Goal: Contribute content: Contribute content

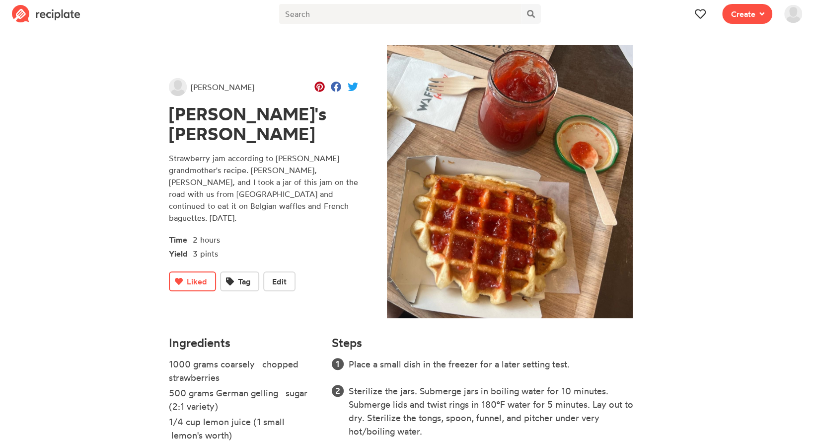
click at [268, 195] on p "Strawberry jam according to [PERSON_NAME] grandmother's recipe. [PERSON_NAME], …" at bounding box center [263, 188] width 189 height 72
click at [762, 13] on icon at bounding box center [762, 14] width 5 height 8
click at [790, 16] on img at bounding box center [793, 14] width 18 height 18
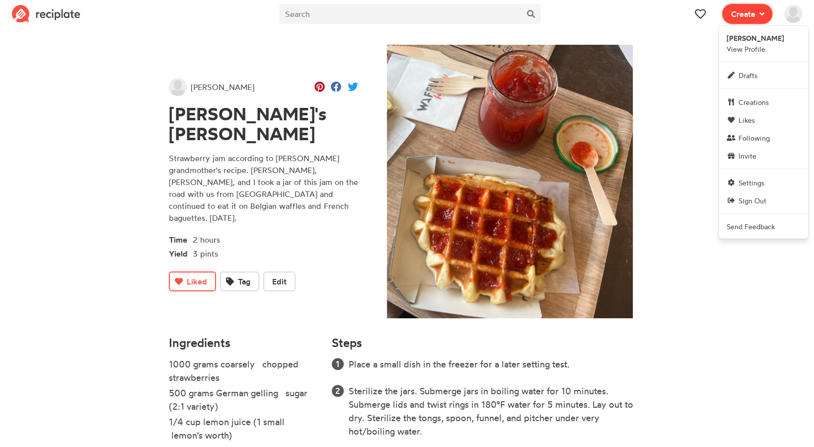
click at [760, 16] on icon at bounding box center [762, 14] width 5 height 8
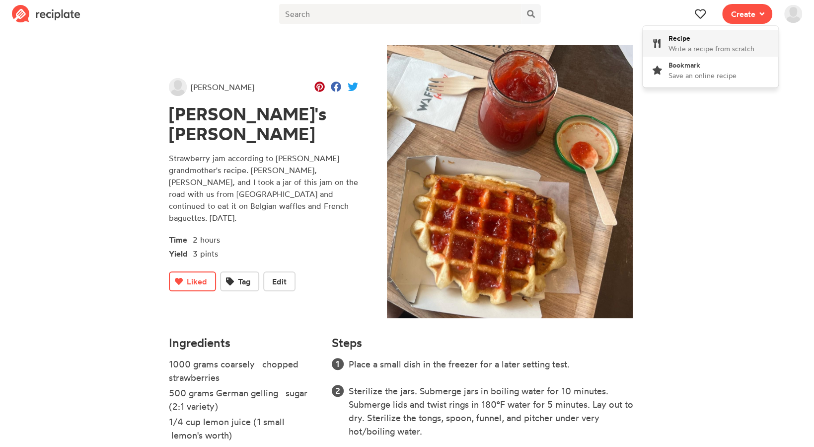
click at [714, 42] on div "Recipe Write a recipe from scratch" at bounding box center [712, 43] width 86 height 21
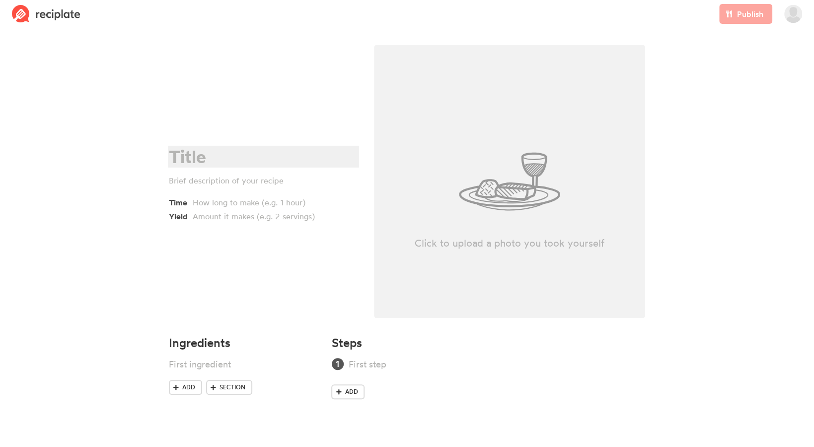
click at [185, 145] on div "Time Yield" at bounding box center [263, 184] width 205 height 291
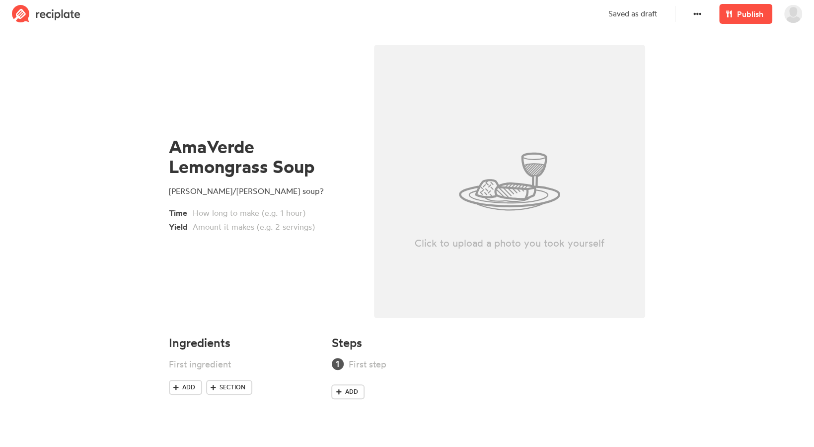
click at [196, 269] on div "AmaVerde Lemongrass Soup [PERSON_NAME]/[PERSON_NAME] soup? Time Yield" at bounding box center [263, 184] width 205 height 291
drag, startPoint x: 631, startPoint y: 20, endPoint x: 626, endPoint y: 19, distance: 5.6
click at [631, 20] on div "Saved as draft" at bounding box center [642, 14] width 79 height 28
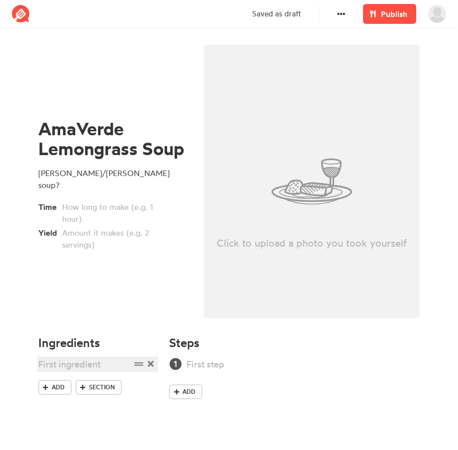
click at [77, 366] on div at bounding box center [84, 363] width 92 height 13
click at [56, 368] on div at bounding box center [84, 363] width 92 height 13
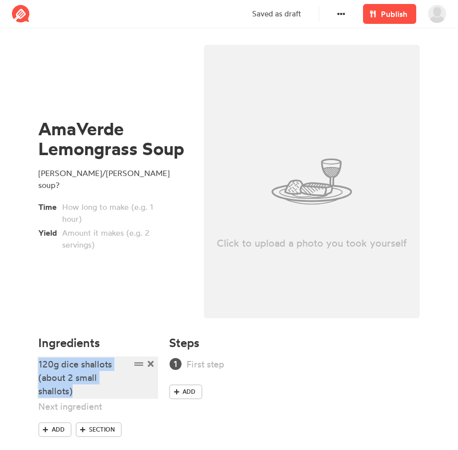
drag, startPoint x: 83, startPoint y: 389, endPoint x: 37, endPoint y: 361, distance: 53.5
click at [37, 361] on div "Ingredients 120g dice shallots (about 2 small shallots) Add Section" at bounding box center [97, 395] width 131 height 131
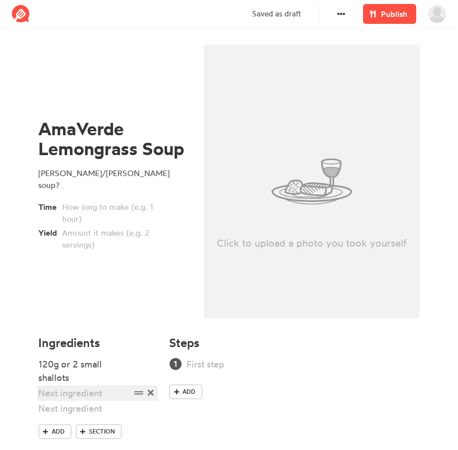
click at [77, 395] on div at bounding box center [84, 392] width 92 height 13
click at [88, 396] on div at bounding box center [84, 392] width 92 height 13
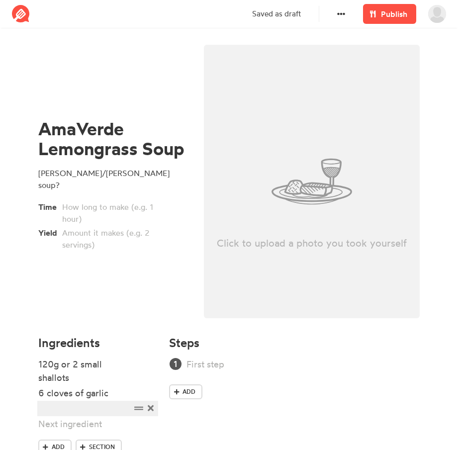
scroll to position [37, 0]
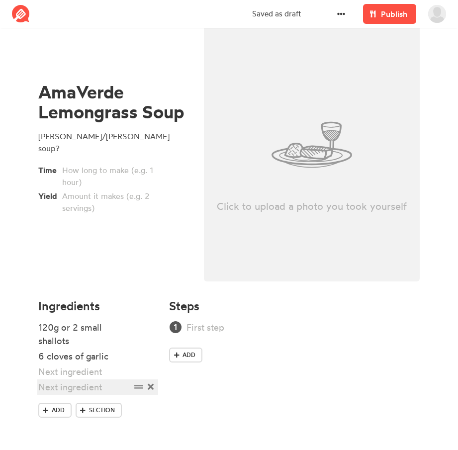
click at [97, 380] on div at bounding box center [84, 386] width 92 height 13
click at [75, 375] on div at bounding box center [84, 371] width 92 height 13
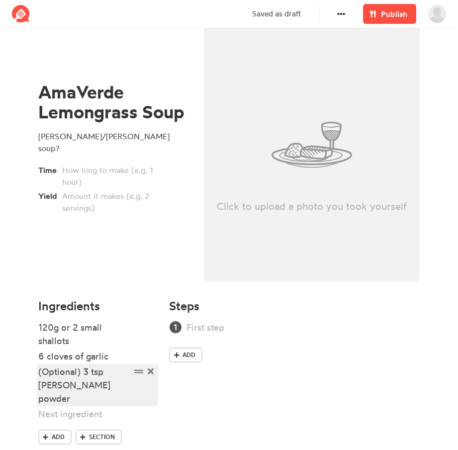
click at [109, 372] on div "(Optional) 3 tsp [PERSON_NAME] powder" at bounding box center [84, 385] width 92 height 40
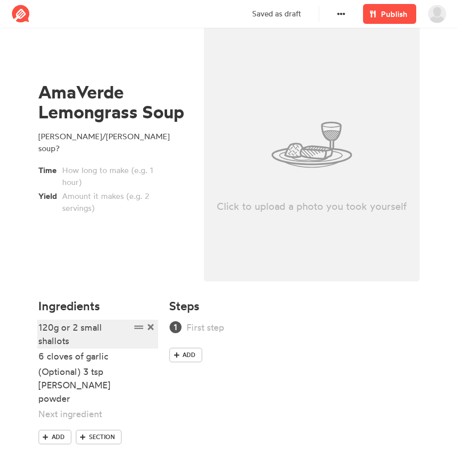
click at [83, 326] on div "120g or 2 small shallots" at bounding box center [84, 333] width 92 height 27
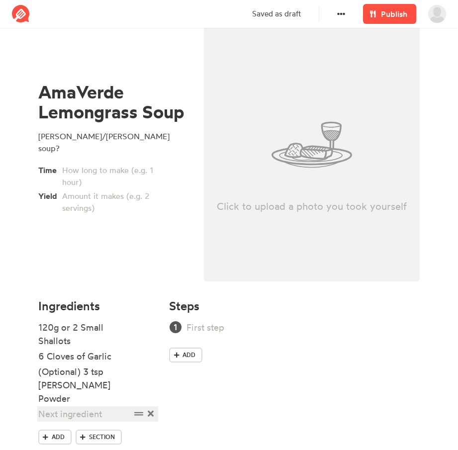
click at [87, 407] on div at bounding box center [84, 413] width 92 height 13
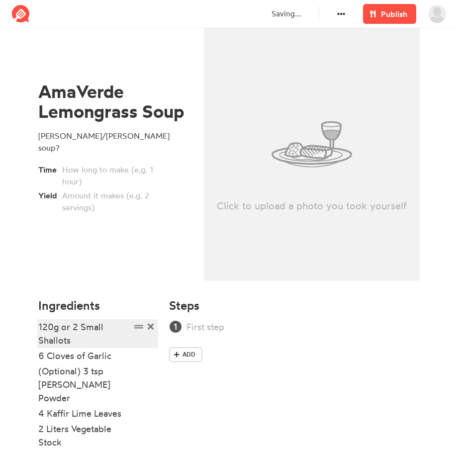
click at [82, 326] on div "120g or 2 Small Shallots" at bounding box center [84, 333] width 92 height 27
click at [41, 343] on div "120g or 2 small Shallots" at bounding box center [84, 333] width 92 height 27
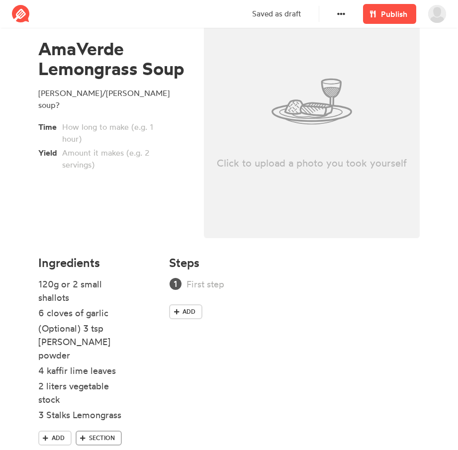
scroll to position [94, 0]
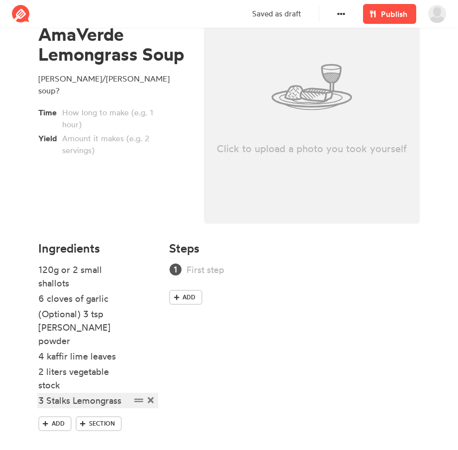
click at [124, 393] on div "3 Stalks Lemongrass" at bounding box center [84, 399] width 92 height 13
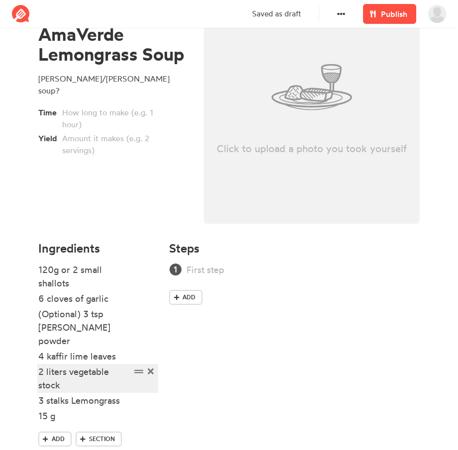
click at [75, 365] on div "2 liters vegetable stock" at bounding box center [84, 378] width 92 height 27
click at [42, 372] on div "2 liters Vegetable stock" at bounding box center [84, 378] width 92 height 27
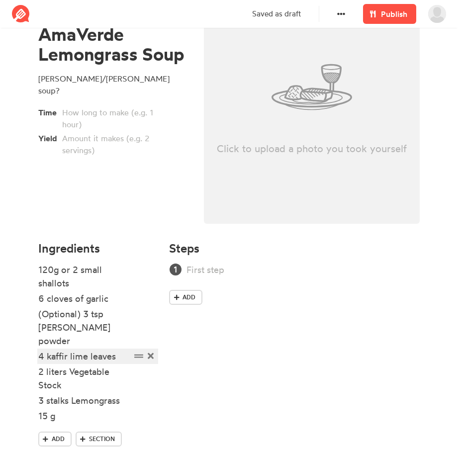
click at [50, 349] on div "4 kaffir lime leaves" at bounding box center [84, 355] width 92 height 13
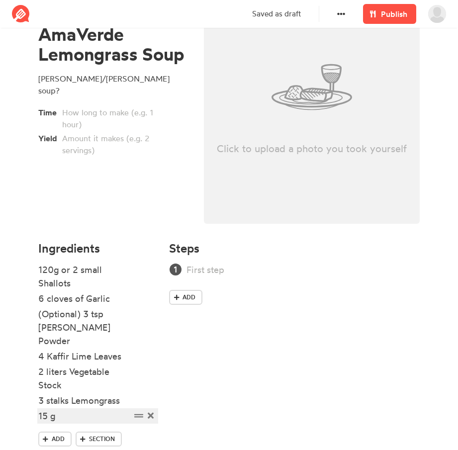
click at [69, 409] on div "15 g" at bounding box center [84, 415] width 92 height 13
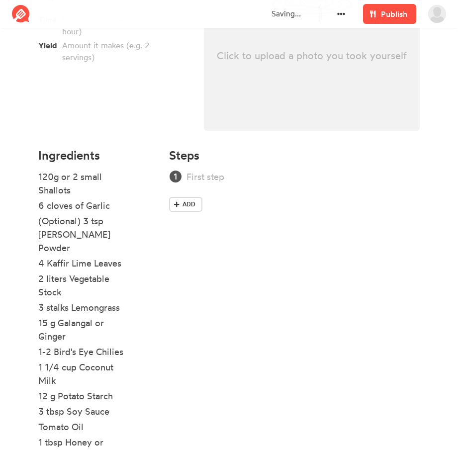
scroll to position [273, 0]
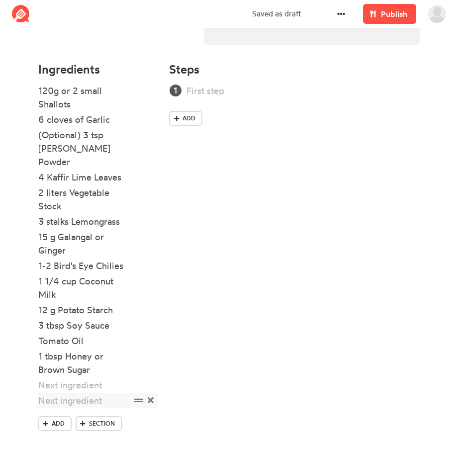
click at [148, 397] on icon at bounding box center [151, 400] width 6 height 6
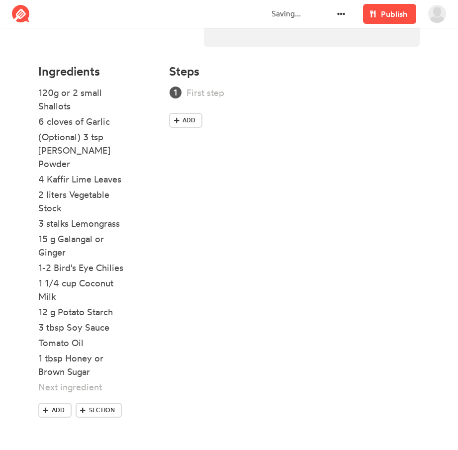
scroll to position [258, 0]
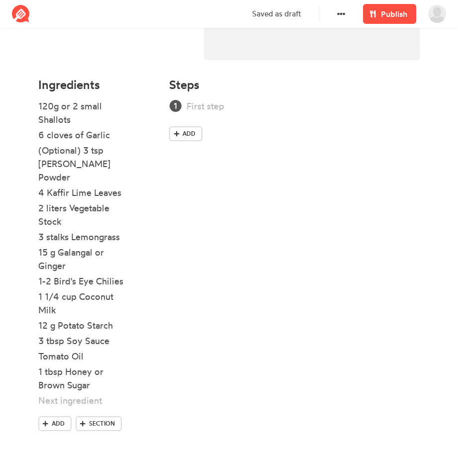
click at [102, 395] on li at bounding box center [97, 400] width 119 height 15
click at [87, 393] on div at bounding box center [84, 399] width 92 height 13
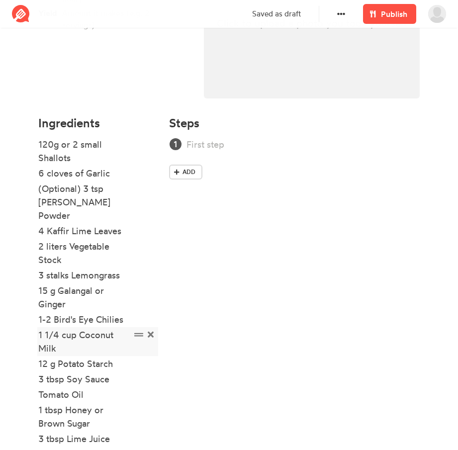
scroll to position [219, 0]
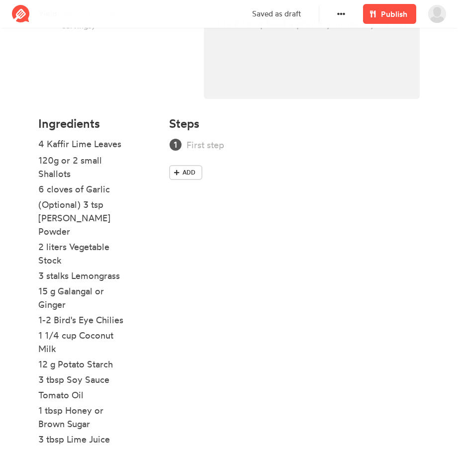
drag, startPoint x: 135, startPoint y: 218, endPoint x: 135, endPoint y: 142, distance: 75.5
click at [135, 142] on ul "120g or 2 small Shallots 6 cloves of Garlic (Optional) 3 tsp [PERSON_NAME] Powd…" at bounding box center [97, 339] width 119 height 403
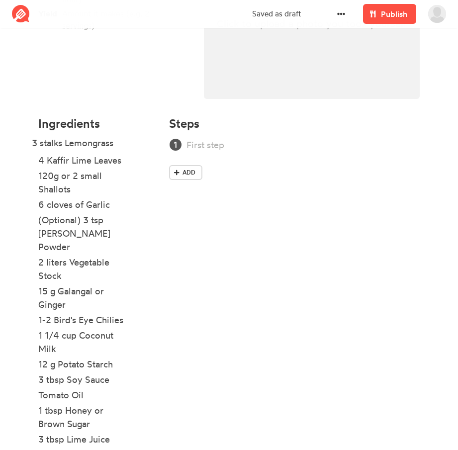
drag, startPoint x: 135, startPoint y: 263, endPoint x: 128, endPoint y: 142, distance: 121.9
click at [128, 142] on ul "4 Kaffir Lime Leaves 120g or 2 small Shallots 6 cloves of Garlic (Optional) 3 t…" at bounding box center [97, 339] width 119 height 403
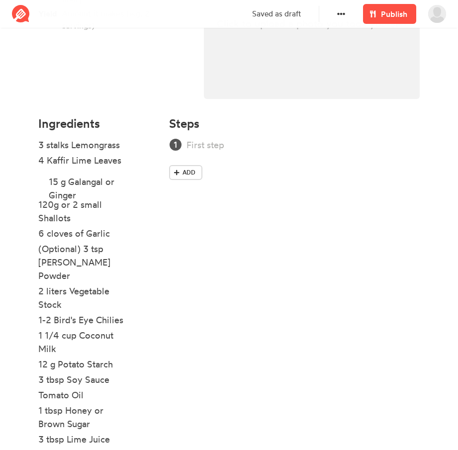
drag, startPoint x: 136, startPoint y: 280, endPoint x: 146, endPoint y: 174, distance: 105.8
click at [146, 174] on ul "3 stalks Lemongrass 4 Kaffir Lime Leaves 120g or 2 small Shallots 6 cloves of G…" at bounding box center [97, 339] width 119 height 403
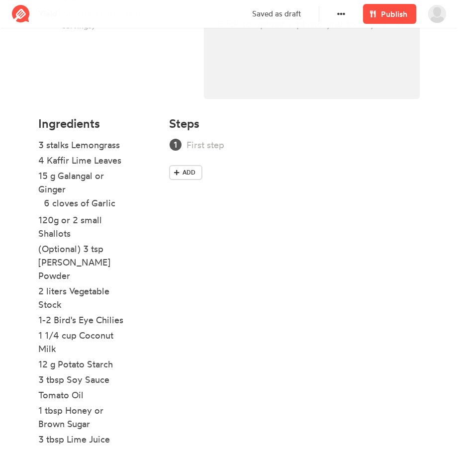
drag, startPoint x: 137, startPoint y: 232, endPoint x: 142, endPoint y: 201, distance: 31.8
click at [142, 201] on ul "3 stalks Lemongrass 4 Kaffir Lime Leaves 15 g Galangal or Ginger 120g or 2 smal…" at bounding box center [97, 339] width 119 height 403
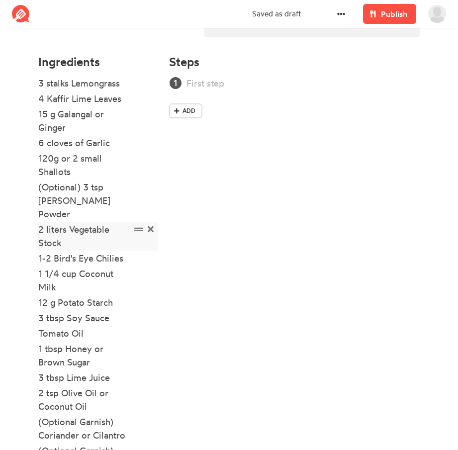
scroll to position [284, 0]
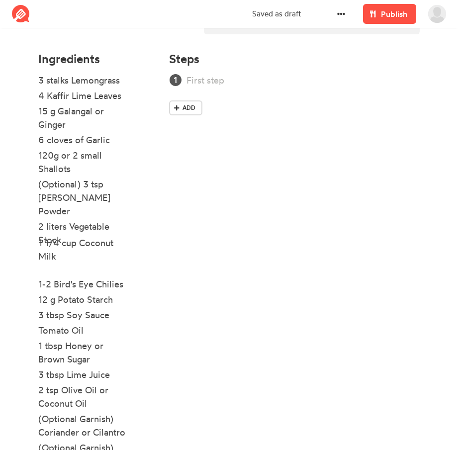
drag, startPoint x: 137, startPoint y: 255, endPoint x: 137, endPoint y: 240, distance: 15.4
click at [137, 240] on ul "3 stalks Lemongrass 4 Kaffir Lime Leaves 15 g Galangal or Ginger 6 cloves of Ga…" at bounding box center [97, 275] width 119 height 403
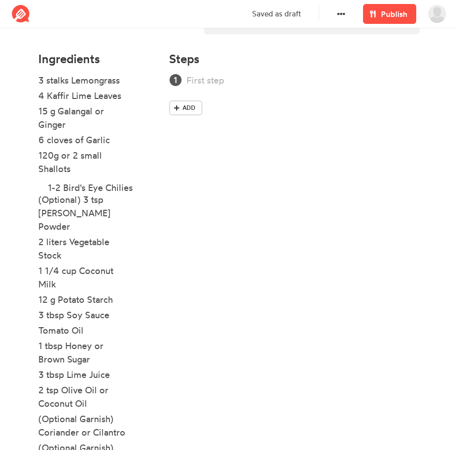
drag, startPoint x: 139, startPoint y: 273, endPoint x: 147, endPoint y: 187, distance: 85.8
click at [147, 187] on ul "3 stalks Lemongrass 4 Kaffir Lime Leaves 15 g Galangal or Ginger 6 cloves of Ga…" at bounding box center [97, 275] width 119 height 403
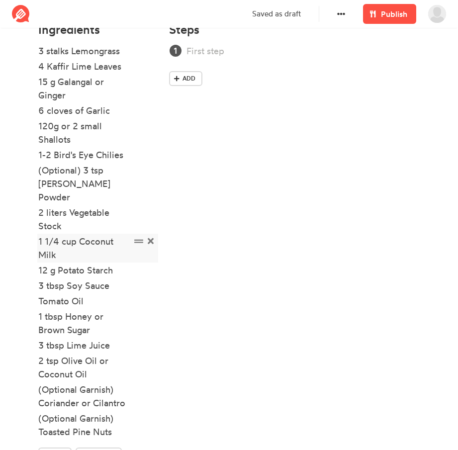
scroll to position [317, 0]
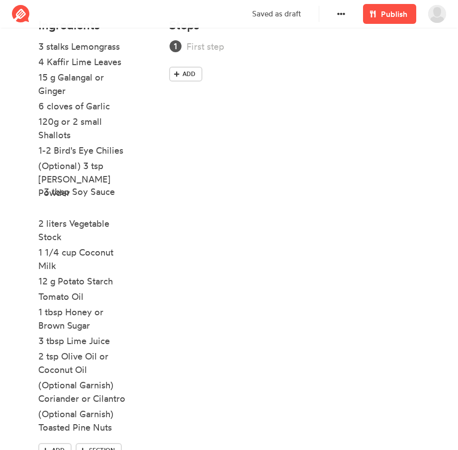
drag, startPoint x: 141, startPoint y: 273, endPoint x: 146, endPoint y: 196, distance: 77.2
click at [146, 196] on ul "3 stalks Lemongrass 4 Kaffir Lime Leaves 15 g Galangal or Ginger 6 cloves of Ga…" at bounding box center [97, 241] width 119 height 403
click at [138, 274] on div "12 g Potato Starch" at bounding box center [97, 280] width 119 height 13
drag, startPoint x: 139, startPoint y: 269, endPoint x: 139, endPoint y: 281, distance: 12.4
click at [139, 281] on ul "3 stalks Lemongrass 4 Kaffir Lime Leaves 15 g Galangal or Ginger 6 cloves of Ga…" at bounding box center [97, 241] width 119 height 403
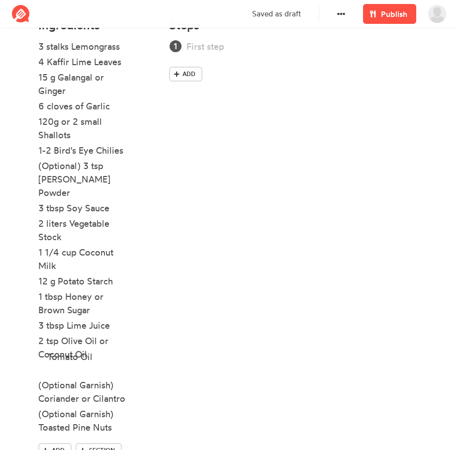
drag, startPoint x: 140, startPoint y: 269, endPoint x: 150, endPoint y: 357, distance: 88.9
click at [150, 357] on ul "3 stalks Lemongrass 4 Kaffir Lime Leaves 15 g Galangal or Ginger 6 cloves of Ga…" at bounding box center [97, 241] width 119 height 403
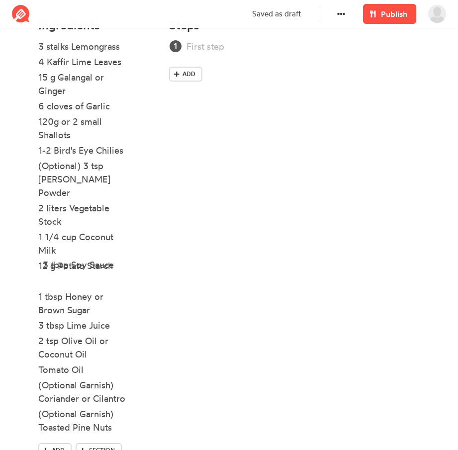
drag, startPoint x: 139, startPoint y: 194, endPoint x: 144, endPoint y: 265, distance: 70.7
click at [144, 265] on ul "3 stalks Lemongrass 4 Kaffir Lime Leaves 15 g Galangal or Ginger 6 cloves of Ga…" at bounding box center [97, 241] width 119 height 403
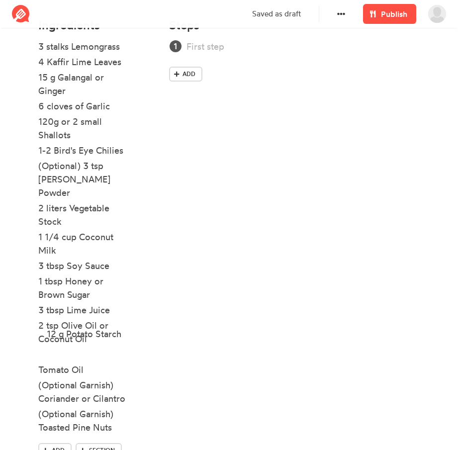
drag, startPoint x: 141, startPoint y: 250, endPoint x: 150, endPoint y: 333, distance: 82.9
click at [150, 333] on ul "3 stalks Lemongrass 4 Kaffir Lime Leaves 15 g Galangal or Ginger 6 cloves of Ga…" at bounding box center [97, 241] width 119 height 403
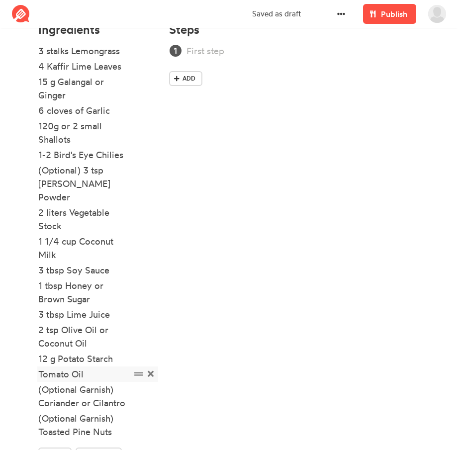
scroll to position [311, 0]
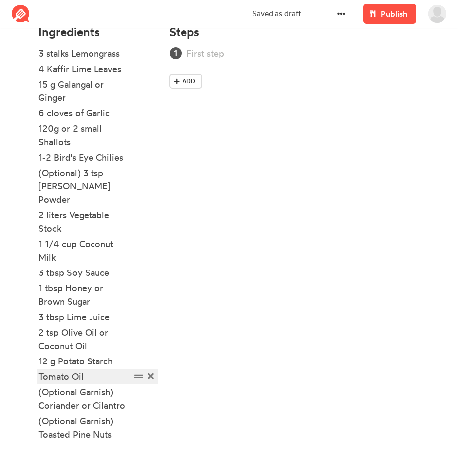
click at [110, 370] on div "Tomato Oil" at bounding box center [84, 376] width 92 height 13
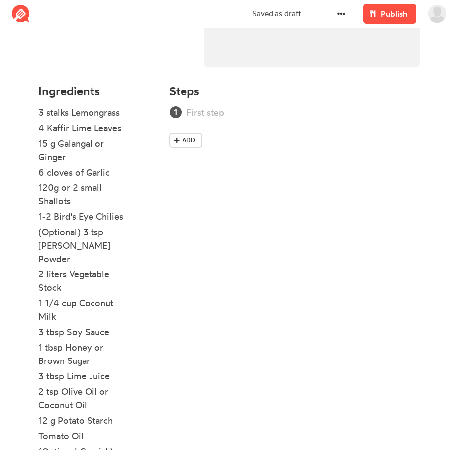
scroll to position [241, 0]
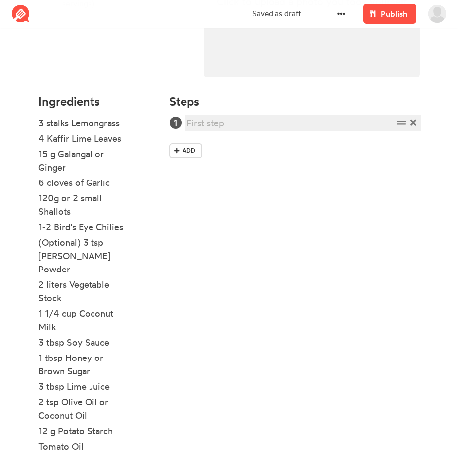
click at [213, 126] on div at bounding box center [289, 122] width 206 height 13
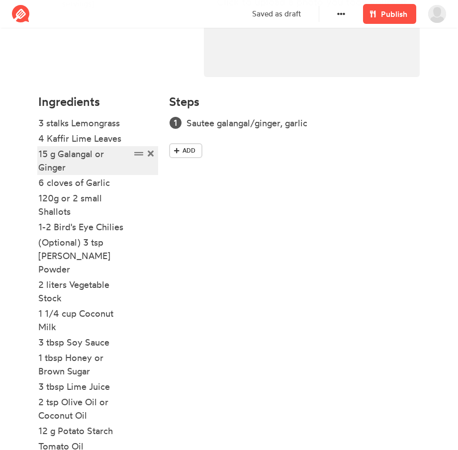
click at [101, 172] on div "15 g Galangal or Ginger" at bounding box center [84, 160] width 92 height 27
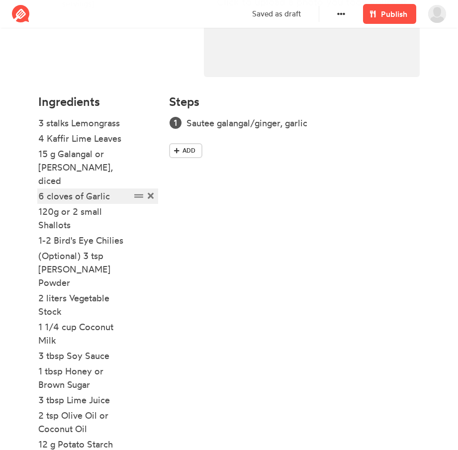
click at [116, 189] on div "6 cloves of Garlic" at bounding box center [84, 195] width 92 height 13
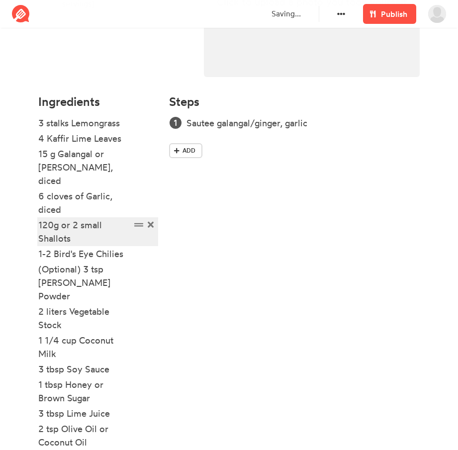
click at [83, 223] on div "120g or 2 small Shallots" at bounding box center [84, 231] width 92 height 27
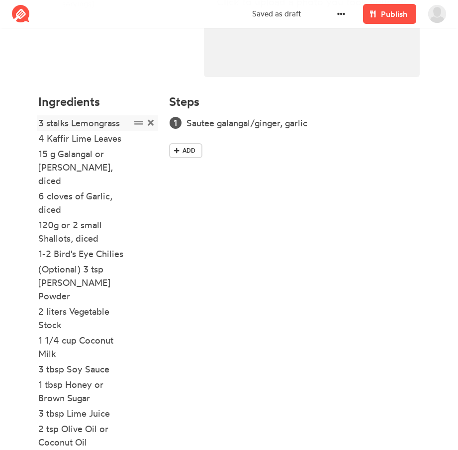
click at [131, 124] on div "3 stalks Lemongrass" at bounding box center [97, 122] width 119 height 13
click at [124, 127] on div "3 stalks Lemongrass" at bounding box center [84, 122] width 92 height 13
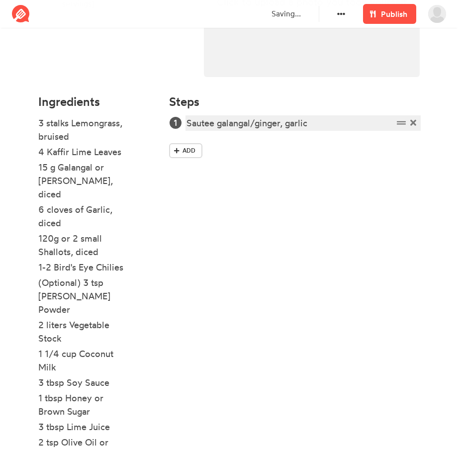
click at [312, 125] on div "Sautee galangal/ginger, garlic" at bounding box center [289, 122] width 206 height 13
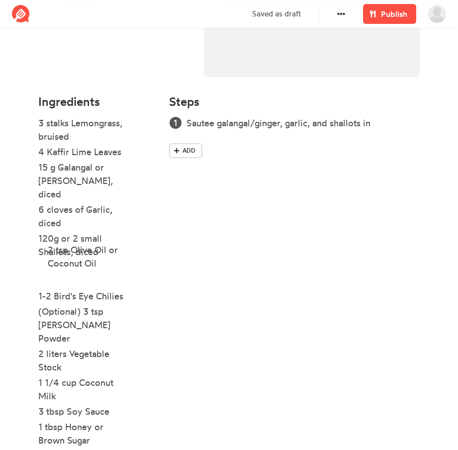
drag, startPoint x: 137, startPoint y: 416, endPoint x: 147, endPoint y: 249, distance: 167.2
click at [147, 249] on ul "3 stalks Lemongrass, bruised 4 Kaffir Lime Leaves 15 g Galangal or Ginger, dice…" at bounding box center [97, 337] width 119 height 443
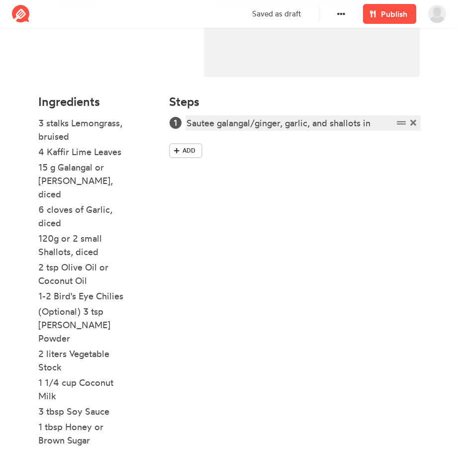
click at [375, 125] on div "Sautee galangal/ginger, garlic, and shallots in" at bounding box center [289, 122] width 206 height 13
click at [362, 124] on div "Sautee galangal/ginger, garlic, and shallots in oilm" at bounding box center [289, 122] width 206 height 13
click at [313, 125] on div "Sautee galangal/ginger, garlic, and shallots in oilm" at bounding box center [289, 122] width 206 height 13
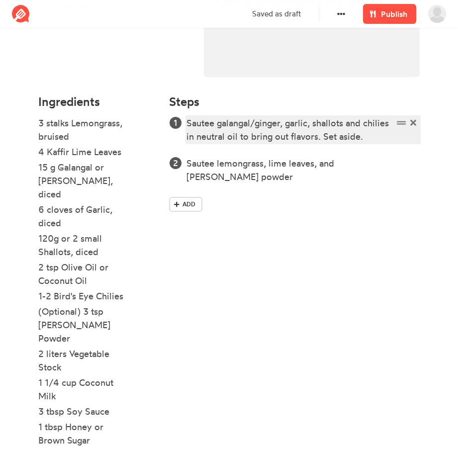
click at [198, 142] on div "Sautee galangal/ginger, garlic, shallots and chilies in neutral oil to bring ou…" at bounding box center [289, 129] width 206 height 27
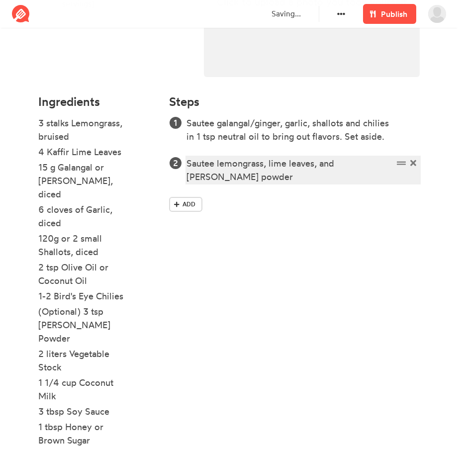
click at [391, 165] on div "Sautee lemongrass, lime leaves, and [PERSON_NAME] powder" at bounding box center [289, 170] width 206 height 27
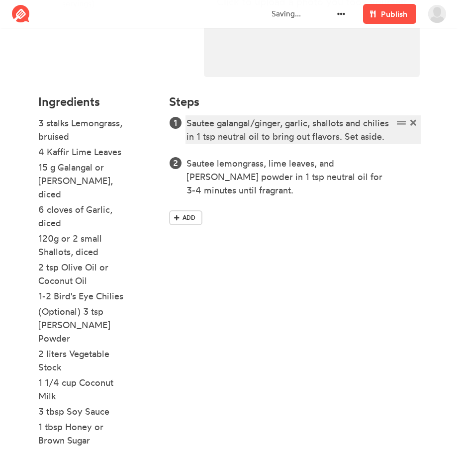
click at [273, 138] on div "Sautee galangal/ginger, garlic, shallots and chilies in 1 tsp neutral oil to br…" at bounding box center [289, 129] width 206 height 27
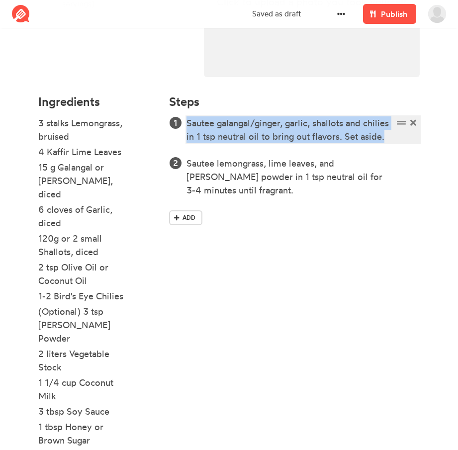
click at [273, 138] on div "Sautee galangal/ginger, garlic, shallots and chilies in 1 tsp neutral oil to br…" at bounding box center [289, 129] width 206 height 27
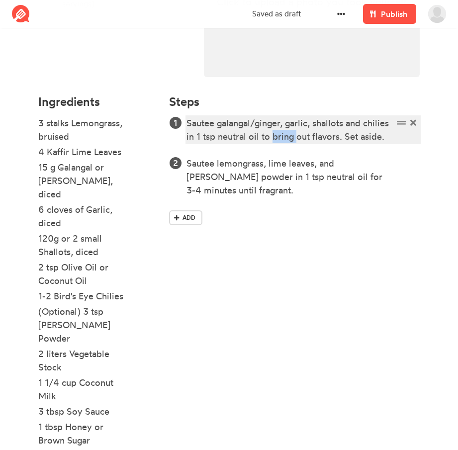
click at [273, 138] on div "Sautee galangal/ginger, garlic, shallots and chilies in 1 tsp neutral oil to br…" at bounding box center [289, 129] width 206 height 27
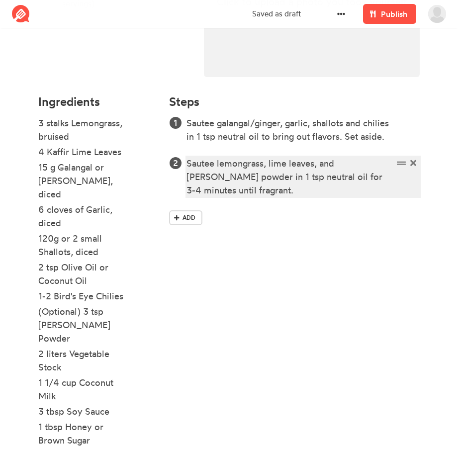
click at [355, 181] on div "Sautee lemongrass, lime leaves, and [PERSON_NAME] powder in 1 tsp neutral oil f…" at bounding box center [289, 177] width 206 height 40
click at [398, 180] on div "Sautee lemongrass, lime leaves, and [PERSON_NAME] powder in 1 tsp neutral oil f…" at bounding box center [302, 177] width 233 height 40
click at [389, 177] on div "Sautee lemongrass, lime leaves, and [PERSON_NAME] powder in 1 tsp neutral oil f…" at bounding box center [289, 177] width 206 height 40
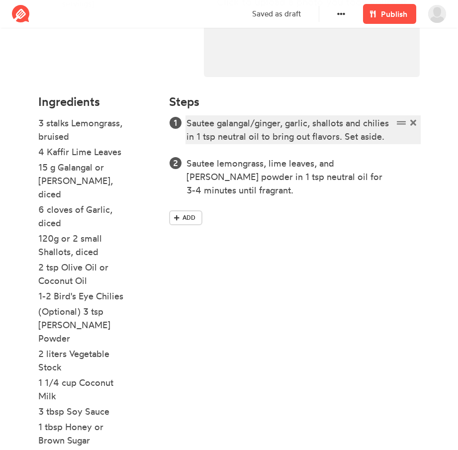
click at [383, 130] on div "Sautee galangal/ginger, garlic, shallots and chilies in 1 tsp neutral oil to br…" at bounding box center [289, 129] width 206 height 27
drag, startPoint x: 385, startPoint y: 131, endPoint x: 344, endPoint y: 136, distance: 41.1
click at [344, 136] on div "Sautee galangal/ginger, garlic, shallots and chilies in 1 tsp neutral oil to br…" at bounding box center [289, 129] width 206 height 27
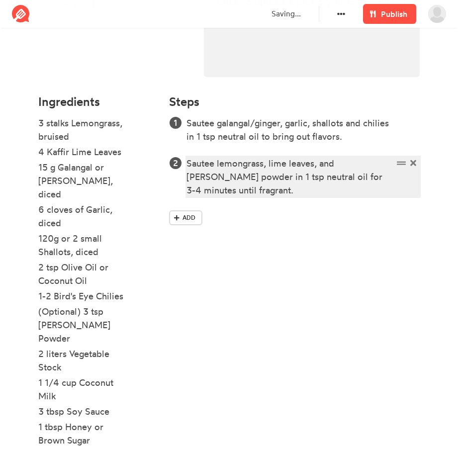
click at [201, 163] on div "Sautee lemongrass, lime leaves, and [PERSON_NAME] powder in 1 tsp neutral oil f…" at bounding box center [289, 177] width 206 height 40
click at [293, 190] on div "Add and sautee lemongrass, lime leaves, and [PERSON_NAME] powder in 1 tsp neutr…" at bounding box center [289, 177] width 206 height 40
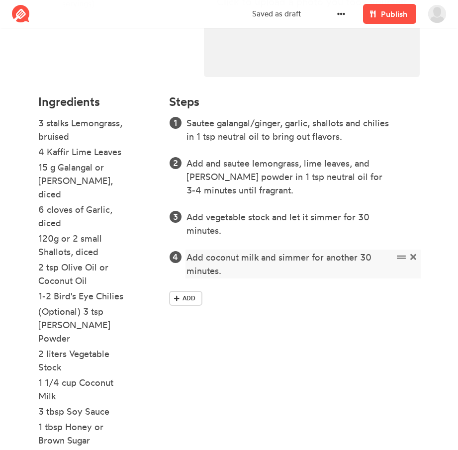
click at [188, 256] on div "Add coconut milk and simmer for another 30 minutes." at bounding box center [289, 263] width 206 height 27
click at [256, 269] on div "Add coconut milk and simmer for another 30 minutes." at bounding box center [289, 263] width 206 height 27
click at [126, 154] on div "4 Kaffir Lime Leaves" at bounding box center [84, 151] width 92 height 13
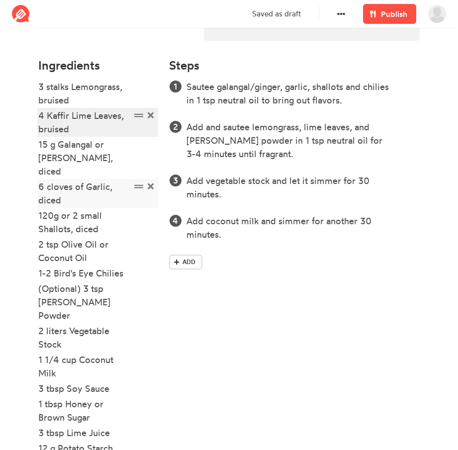
scroll to position [278, 0]
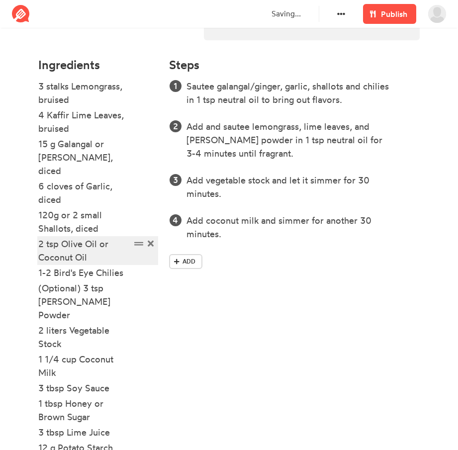
click at [110, 242] on div "2 tsp Olive Oil or Coconut Oil" at bounding box center [84, 250] width 92 height 27
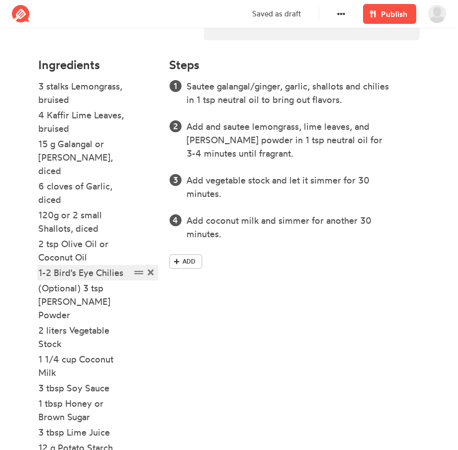
click at [123, 266] on div "1-2 Bird's Eye Chilies" at bounding box center [84, 272] width 92 height 13
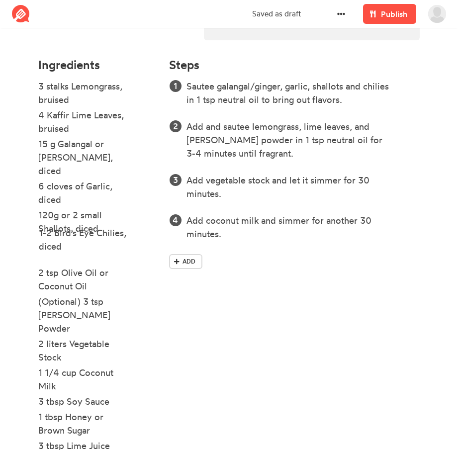
drag, startPoint x: 142, startPoint y: 259, endPoint x: 142, endPoint y: 232, distance: 26.8
click at [142, 232] on ul "3 stalks Lemongrass, bruised 4 Kaffir Lime Leaves, bruised 15 g Galangal or Gin…" at bounding box center [97, 314] width 119 height 470
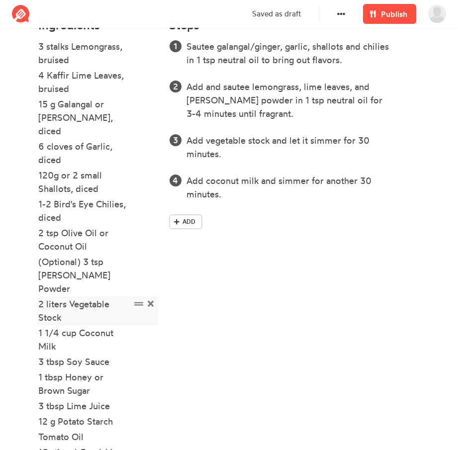
scroll to position [319, 0]
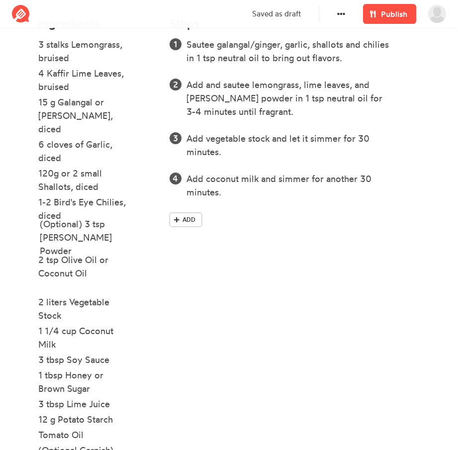
drag, startPoint x: 136, startPoint y: 246, endPoint x: 137, endPoint y: 222, distance: 24.4
click at [137, 222] on ul "3 stalks Lemongrass, bruised 4 Kaffir Lime Leaves, bruised 15 g Galangal or Gin…" at bounding box center [97, 273] width 119 height 470
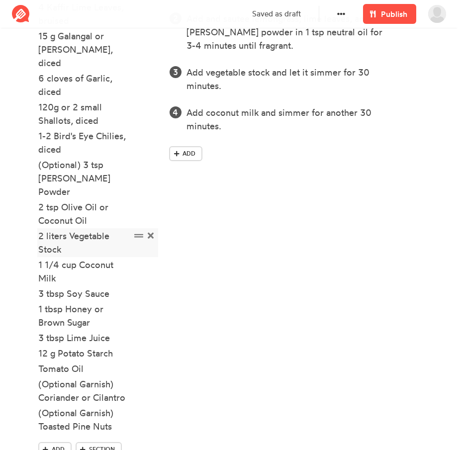
scroll to position [398, 0]
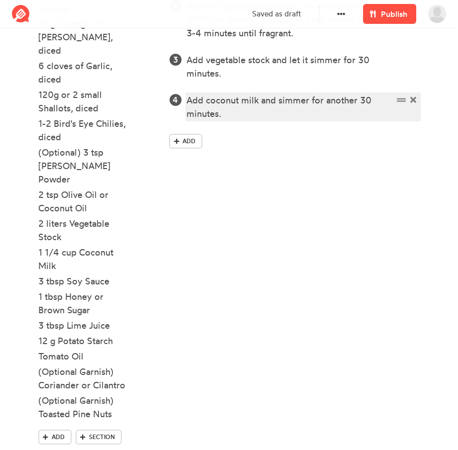
click at [279, 115] on div "Add coconut milk and simmer for another 30 minutes." at bounding box center [289, 106] width 206 height 27
click at [264, 111] on div "Add coconut milk and simmer for another 30 minutes." at bounding box center [289, 106] width 206 height 27
click at [258, 102] on div "Add coconut milk and simmer for another 30 minutes." at bounding box center [289, 106] width 206 height 27
click at [302, 112] on div "Add coconut milk, soy sauce, and honey. Simmer for another 30 minutes." at bounding box center [289, 106] width 206 height 27
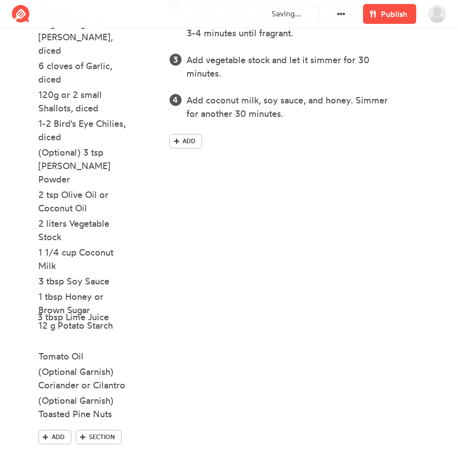
drag, startPoint x: 141, startPoint y: 297, endPoint x: 140, endPoint y: 316, distance: 19.4
click at [140, 316] on ul "3 stalks Lemongrass, bruised 4 Kaffir Lime Leaves, bruised 15 g Galangal or Gin…" at bounding box center [97, 194] width 119 height 470
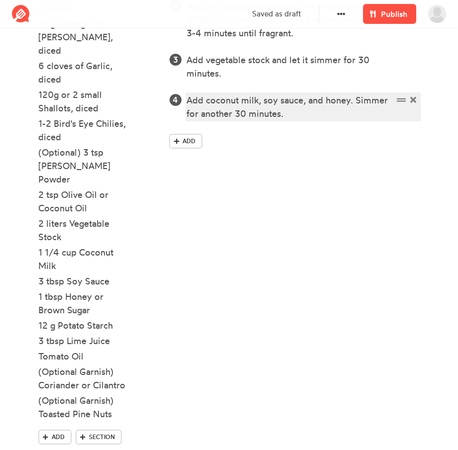
click at [311, 113] on div "Add coconut milk, soy sauce, and honey. Simmer for another 30 minutes." at bounding box center [289, 106] width 206 height 27
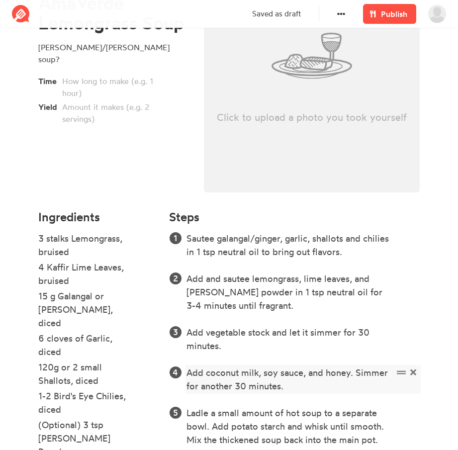
scroll to position [125, 0]
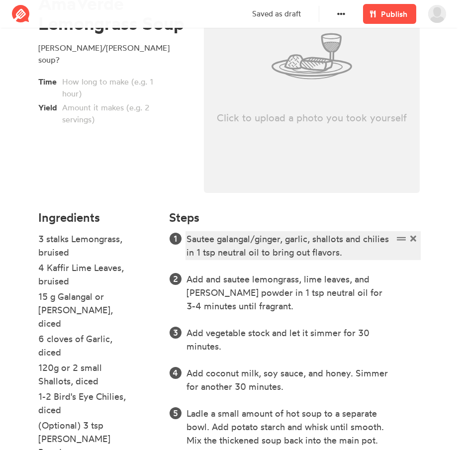
click at [188, 239] on div "Sautee galangal/ginger, garlic, shallots and chilies in 1 tsp neutral oil to br…" at bounding box center [289, 245] width 206 height 27
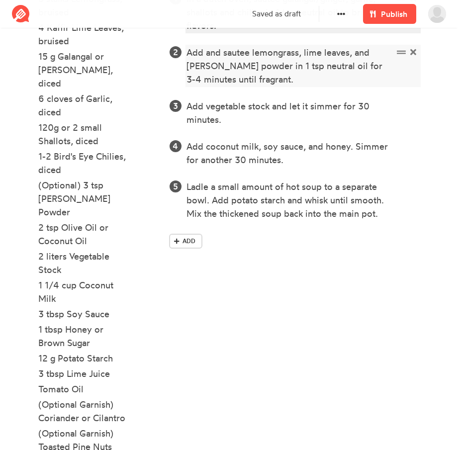
scroll to position [377, 0]
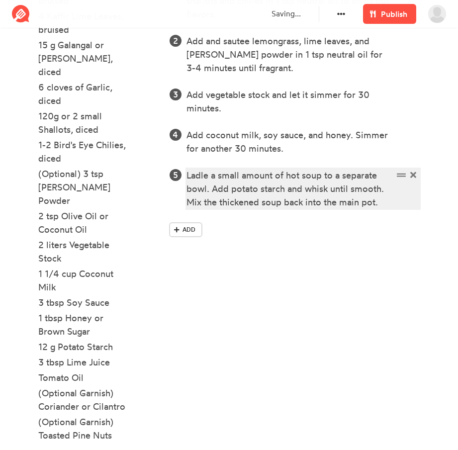
click at [384, 198] on div "Ladle a small amount of hot soup to a separate bowl. Add potato starch and whis…" at bounding box center [289, 188] width 206 height 40
click at [400, 203] on div "Ladle a small amount of hot soup to a separate bowl. Add potato starch and whis…" at bounding box center [302, 188] width 233 height 40
click at [380, 205] on div "Ladle a small amount of hot soup to a separate bowl. Add potato starch and whis…" at bounding box center [289, 188] width 206 height 40
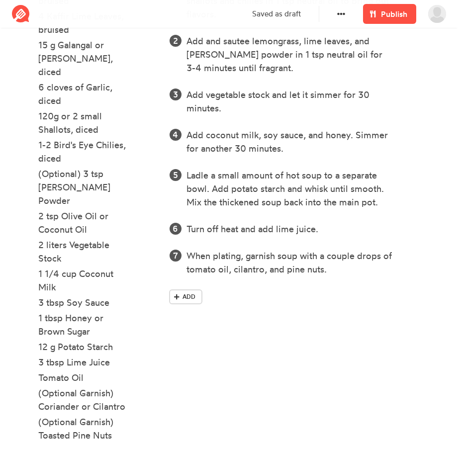
click at [308, 398] on div "Steps In a dutch oven, sautee galangal/ginger, garlic, shallots and chilies in …" at bounding box center [294, 221] width 262 height 537
click at [343, 10] on icon at bounding box center [341, 14] width 8 height 8
click at [352, 348] on div "Steps In a dutch oven, sautee galangal/ginger, garlic, shallots and chilies in …" at bounding box center [294, 221] width 262 height 537
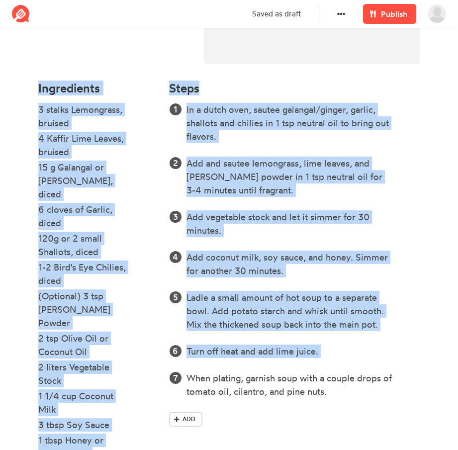
scroll to position [398, 0]
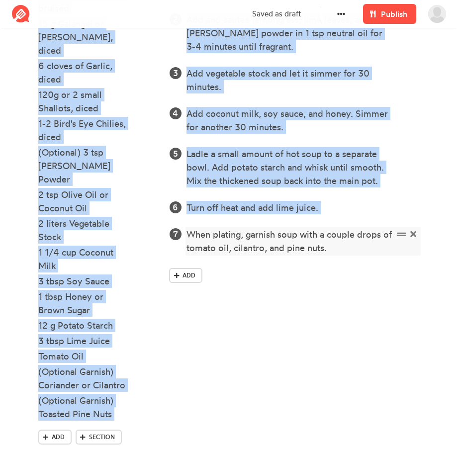
drag, startPoint x: 36, startPoint y: 166, endPoint x: 325, endPoint y: 253, distance: 302.4
click at [325, 253] on div "Ingredients 3 stalks Lemongrass, bruised 4 Kaffir Lime Leaves, bruised 15 g Gal…" at bounding box center [228, 200] width 393 height 537
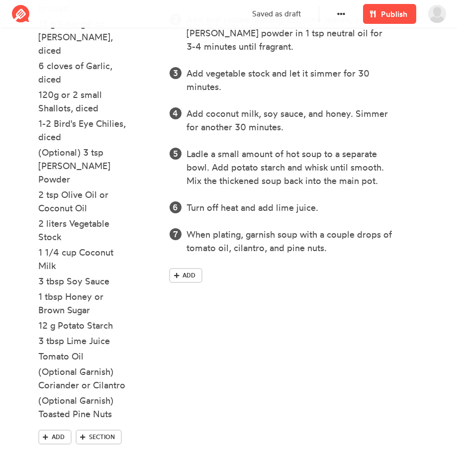
click at [314, 314] on div "Steps In a dutch oven, sautee galangal/ginger, garlic, shallots and chilies in …" at bounding box center [294, 200] width 262 height 537
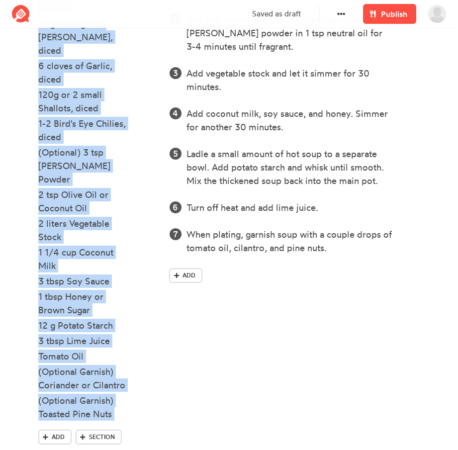
drag, startPoint x: 37, startPoint y: 92, endPoint x: 81, endPoint y: 421, distance: 331.9
click at [81, 421] on div "Ingredients 3 stalks Lemongrass, bruised 4 Kaffir Lime Leaves, bruised 15 g Gal…" at bounding box center [97, 200] width 131 height 537
copy div "Ingredients 3 stalks Lemongrass, bruised 4 Kaffir Lime Leaves, bruised 15 g Gal…"
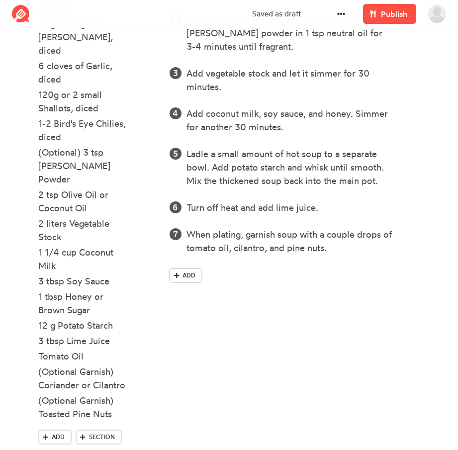
click at [303, 344] on div "Steps In a dutch oven, sautee galangal/ginger, garlic, shallots and chilies in …" at bounding box center [294, 200] width 262 height 537
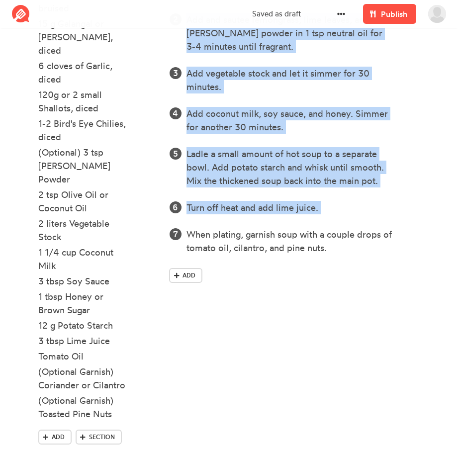
drag, startPoint x: 172, startPoint y: 195, endPoint x: 392, endPoint y: 306, distance: 246.4
click at [392, 306] on div "Steps In a dutch oven, sautee galangal/ginger, garlic, shallots and chilies in …" at bounding box center [294, 200] width 262 height 537
copy div "Steps In a dutch oven, sautee galangal/ginger, garlic, shallots and chilies in …"
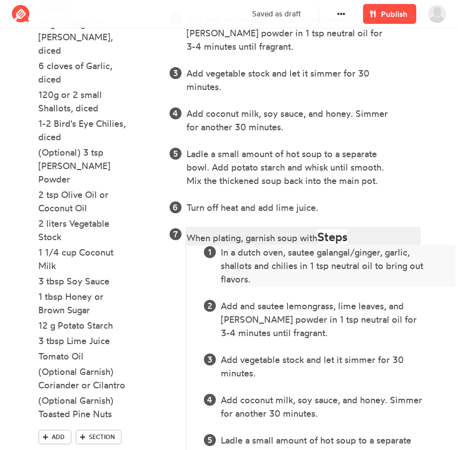
click at [319, 264] on div "In a dutch oven, sautee galangal/ginger, garlic, shallots and chilies in 1 tsp …" at bounding box center [324, 265] width 206 height 40
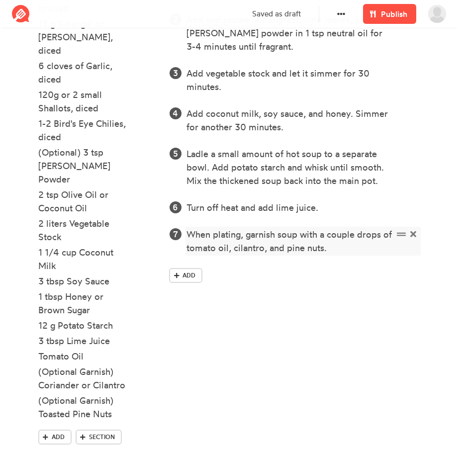
click at [247, 278] on div "Add" at bounding box center [294, 277] width 250 height 19
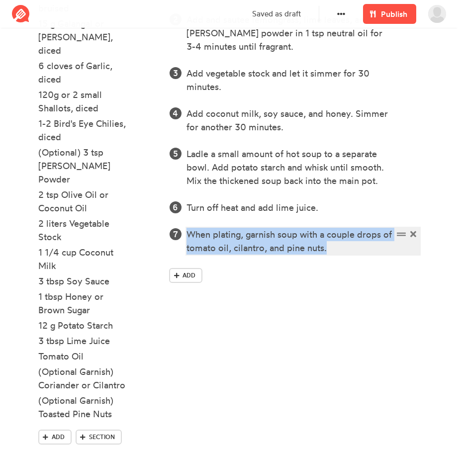
drag, startPoint x: 189, startPoint y: 235, endPoint x: 347, endPoint y: 249, distance: 158.1
click at [346, 249] on div "When plating, garnish soup with a couple drops of tomato oil, cilantro, and pin…" at bounding box center [289, 241] width 206 height 27
copy div "When plating, garnish soup with a couple drops of tomato oil, cilantro, and pin…"
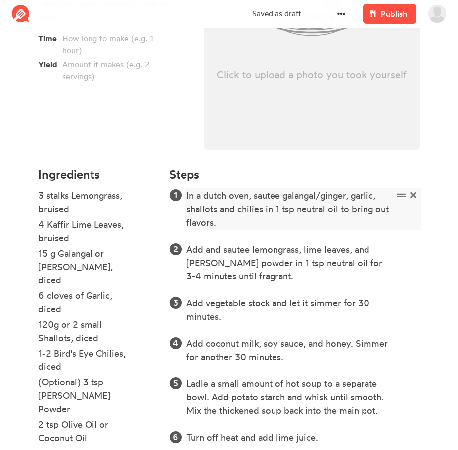
scroll to position [150, 0]
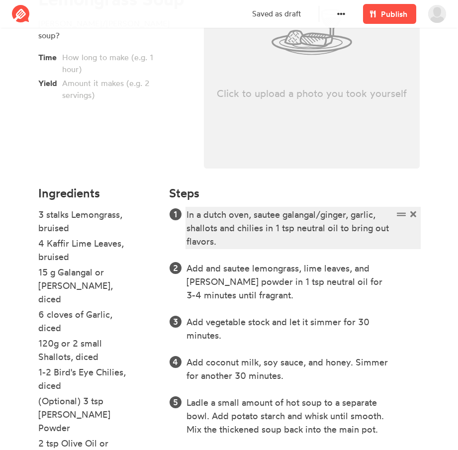
click at [286, 229] on div "In a dutch oven, sautee galangal/ginger, garlic, shallots and chilies in 1 tsp …" at bounding box center [289, 228] width 206 height 40
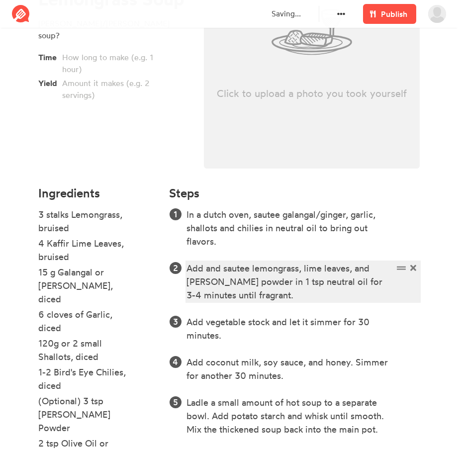
click at [310, 282] on div "Add and sautee lemongrass, lime leaves, and [PERSON_NAME] powder in 1 tsp neutr…" at bounding box center [289, 281] width 206 height 40
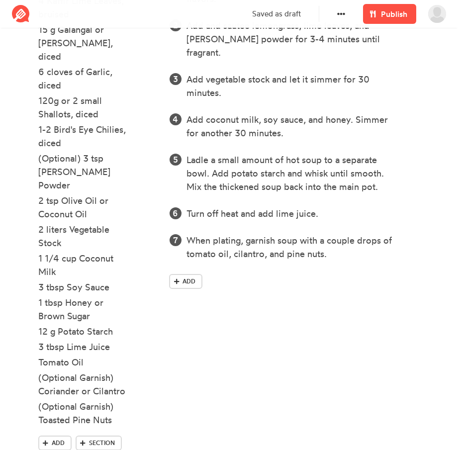
scroll to position [398, 0]
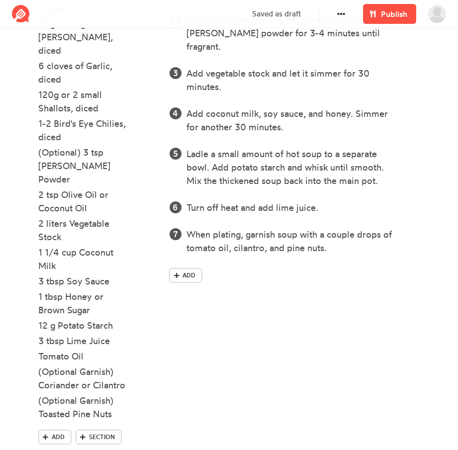
click at [37, 299] on div "Ingredients 3 stalks Lemongrass, bruised 4 Kaffir Lime Leaves, bruised 15 g Gal…" at bounding box center [97, 200] width 131 height 537
click at [39, 318] on div "12 g Potato Starch" at bounding box center [84, 324] width 92 height 13
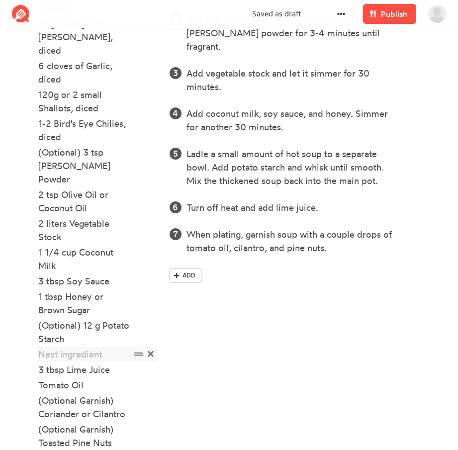
click at [150, 351] on icon at bounding box center [151, 354] width 6 height 6
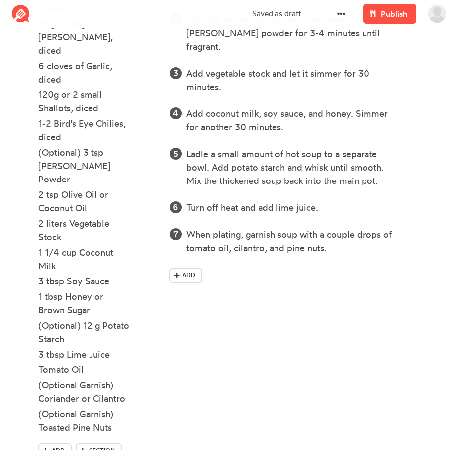
click at [284, 311] on div "Steps In a dutch oven, sautee galangal/ginger, garlic, shallots and chilies in …" at bounding box center [294, 207] width 262 height 550
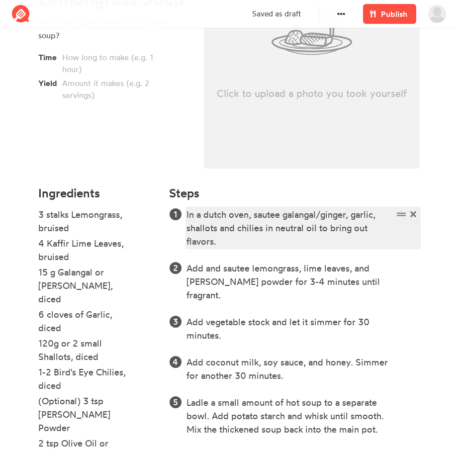
click at [213, 226] on div "In a dutch oven, sautee galangal/ginger, garlic, shallots and chilies in neutra…" at bounding box center [289, 228] width 206 height 40
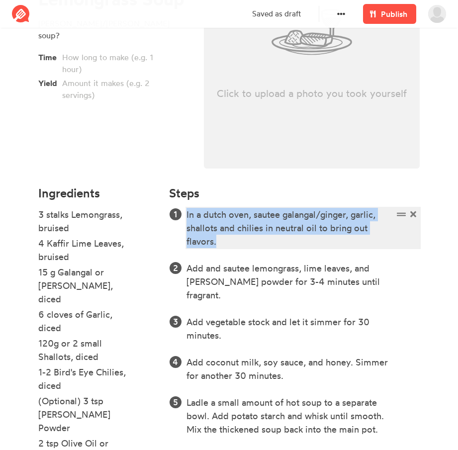
drag, startPoint x: 220, startPoint y: 241, endPoint x: 186, endPoint y: 212, distance: 44.7
click at [186, 212] on ol "In a dutch oven, sautee galangal/ginger, garlic, shallots and chilies in neutra…" at bounding box center [294, 355] width 250 height 295
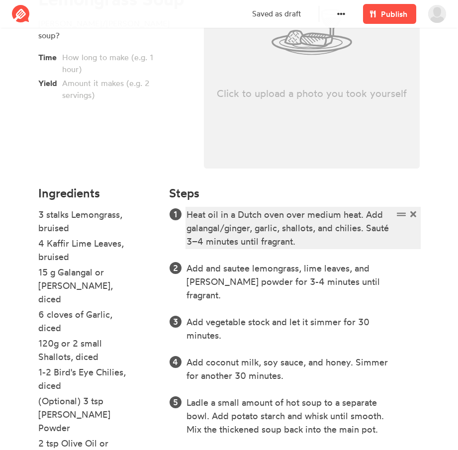
click at [334, 241] on div "Heat oil in a Dutch oven over medium heat. Add galangal/ginger, garlic, shallot…" at bounding box center [289, 228] width 206 height 40
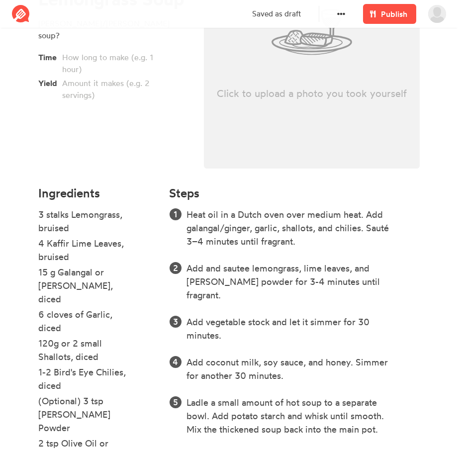
click at [305, 178] on div "Click to upload a photo you took yourself" at bounding box center [312, 34] width 232 height 291
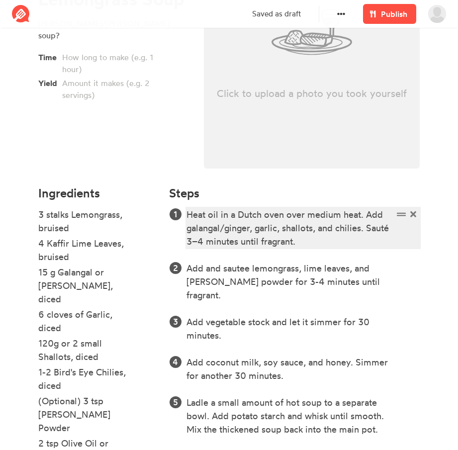
click at [335, 231] on div "Heat oil in a Dutch oven over medium heat. Add galangal/ginger, garlic, shallot…" at bounding box center [289, 228] width 206 height 40
drag, startPoint x: 335, startPoint y: 247, endPoint x: 341, endPoint y: 243, distance: 6.9
click at [336, 247] on div "Heat oil in a Dutch oven over medium heat. Add galangal/ginger, garlic, shallot…" at bounding box center [289, 228] width 206 height 40
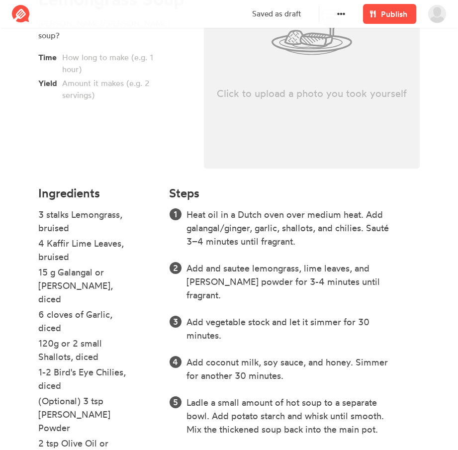
click at [325, 292] on ol "Heat oil in a Dutch oven over medium heat. Add galangal/ginger, garlic, shallot…" at bounding box center [294, 355] width 250 height 295
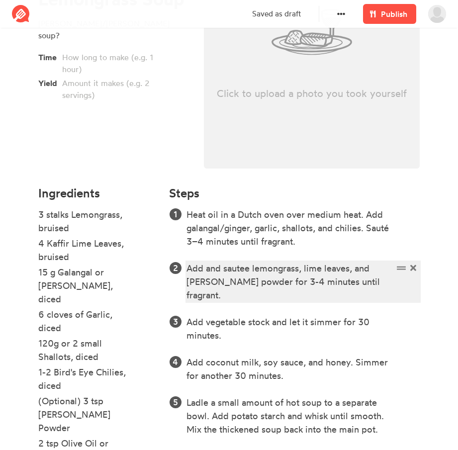
drag, startPoint x: 347, startPoint y: 288, endPoint x: 355, endPoint y: 286, distance: 8.2
click at [347, 287] on div "Add and sautee lemongrass, lime leaves, and [PERSON_NAME] powder for 3-4 minute…" at bounding box center [289, 281] width 206 height 40
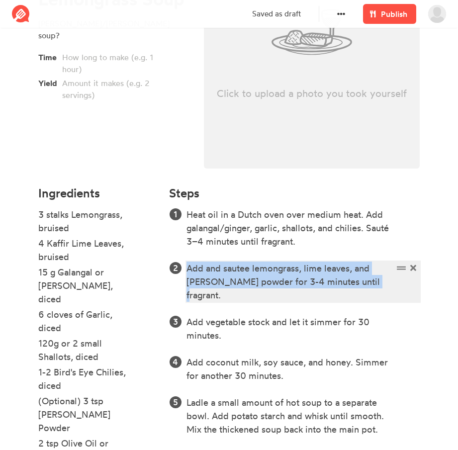
drag, startPoint x: 368, startPoint y: 284, endPoint x: 170, endPoint y: 264, distance: 198.2
click at [186, 264] on li "Add and sautee lemongrass, lime leaves, and [PERSON_NAME] powder for 3-4 minute…" at bounding box center [302, 281] width 233 height 40
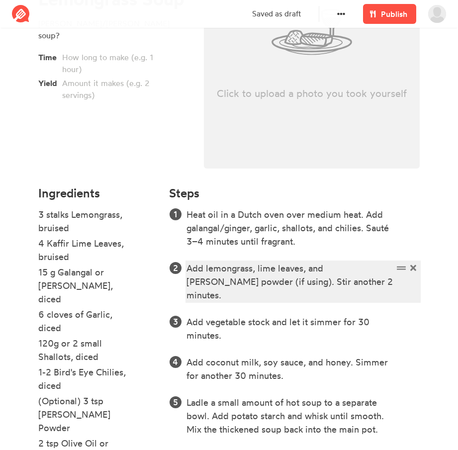
click at [335, 281] on div "Add lemongrass, lime leaves, and [PERSON_NAME] powder (if using). Stir another …" at bounding box center [289, 281] width 206 height 40
click at [319, 273] on div "Add lemongrass, lime leaves, and [PERSON_NAME] powder (if using). Stir another …" at bounding box center [289, 281] width 206 height 40
click at [329, 268] on div "Add lemongrass, lime leaves, and [PERSON_NAME] powder (if using). Stir another …" at bounding box center [289, 281] width 206 height 40
click at [331, 275] on div "Add lemongrass, lime leaves, and [PERSON_NAME] powder (if using). Stir another …" at bounding box center [289, 281] width 206 height 40
click at [331, 278] on div "Add lemongrass, lime leaves, and [PERSON_NAME] powder (if using). Stir another …" at bounding box center [289, 281] width 206 height 40
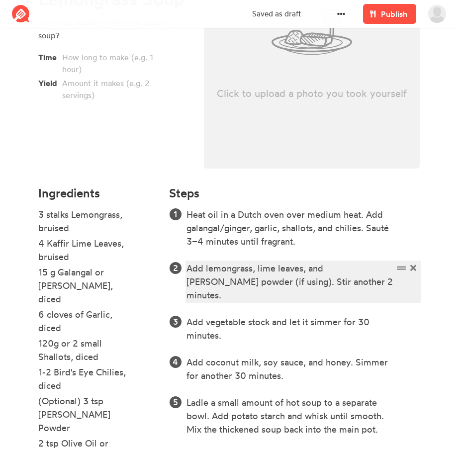
click at [240, 282] on div "Add lemongrass, lime leaves, and [PERSON_NAME] powder (if using). Stir another …" at bounding box center [289, 281] width 206 height 40
click at [225, 285] on div "Add lemongrass, lime leaves, and [PERSON_NAME] powder (if using). Stir another …" at bounding box center [289, 281] width 206 height 40
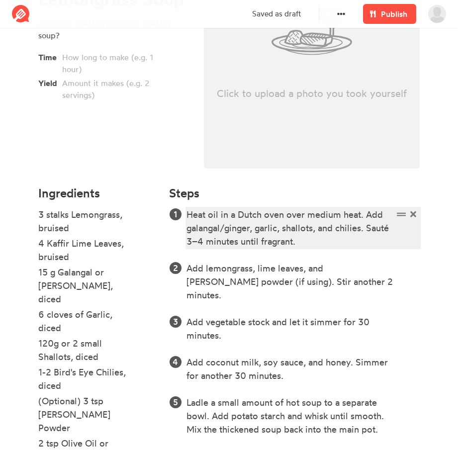
click at [382, 223] on div "Heat oil in a Dutch oven over medium heat. Add galangal/ginger, garlic, shallot…" at bounding box center [289, 228] width 206 height 40
copy div "Sauté"
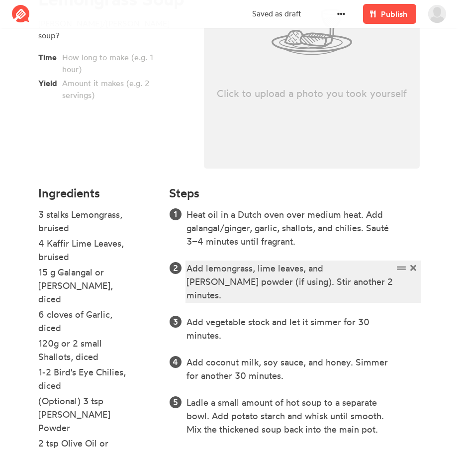
click at [225, 287] on div "Add lemongrass, lime leaves, and [PERSON_NAME] powder (if using). Stir another …" at bounding box center [289, 281] width 206 height 40
click at [334, 283] on div "Add lemongrass, lime leaves, and [PERSON_NAME] powder (if using). Sauté another…" at bounding box center [289, 281] width 206 height 40
click at [243, 284] on div "Add lemongrass, lime leaves, and [PERSON_NAME] powder (if using). Sauté another…" at bounding box center [289, 281] width 206 height 40
click at [360, 283] on div "Add lemongrass, lime leaves, and [PERSON_NAME] powder (if using). Sauté for ano…" at bounding box center [289, 281] width 206 height 40
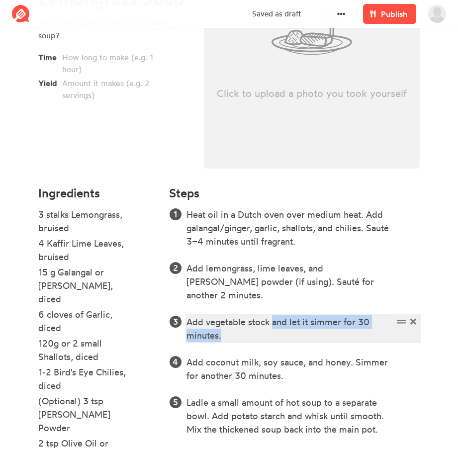
drag, startPoint x: 275, startPoint y: 320, endPoint x: 272, endPoint y: 309, distance: 11.8
click at [272, 315] on div "Add vegetable stock and let it simmer for 30 minutes." at bounding box center [289, 328] width 206 height 27
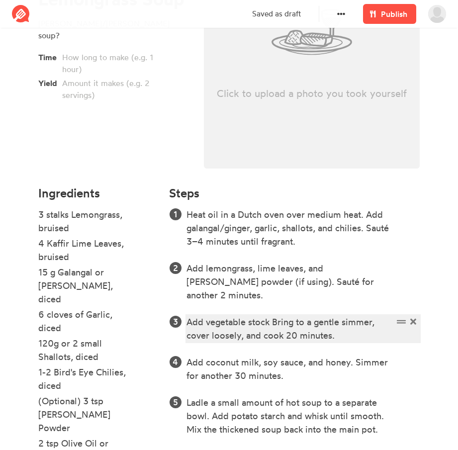
click at [274, 315] on div "Add vegetable stock Bring to a gentle simmer, cover loosely, and cook 20 minute…" at bounding box center [289, 328] width 206 height 27
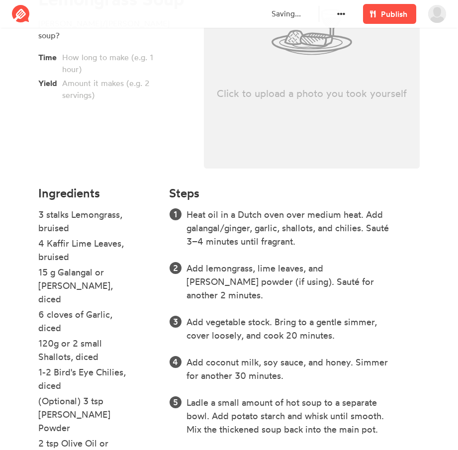
click at [334, 328] on ol "Heat oil in a Dutch oven over medium heat. Add galangal/ginger, garlic, shallot…" at bounding box center [294, 355] width 250 height 295
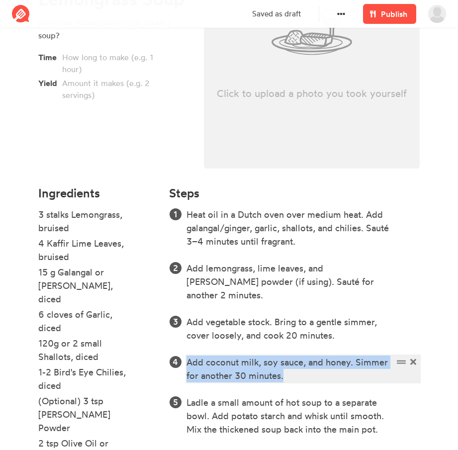
drag, startPoint x: 293, startPoint y: 361, endPoint x: 189, endPoint y: 352, distance: 104.3
click at [189, 355] on div "Add coconut milk, soy sauce, and honey. Simmer for another 30 minutes." at bounding box center [289, 368] width 206 height 27
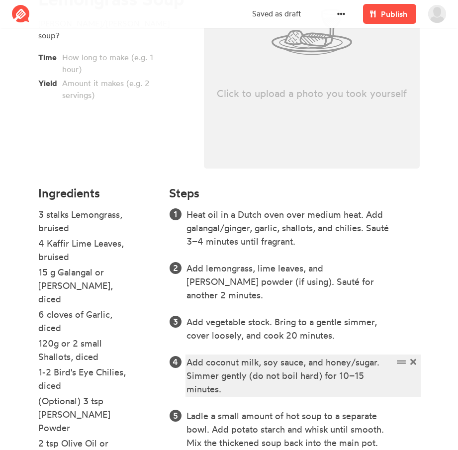
click at [330, 377] on div "Add coconut milk, soy sauce, and honey/sugar. Simmer gently (do not boil hard) …" at bounding box center [289, 375] width 206 height 40
drag, startPoint x: 321, startPoint y: 363, endPoint x: 250, endPoint y: 363, distance: 71.5
click at [250, 363] on div "Add coconut milk, soy sauce, and honey/sugar. Simmer gently (do not boil hard) …" at bounding box center [289, 375] width 206 height 40
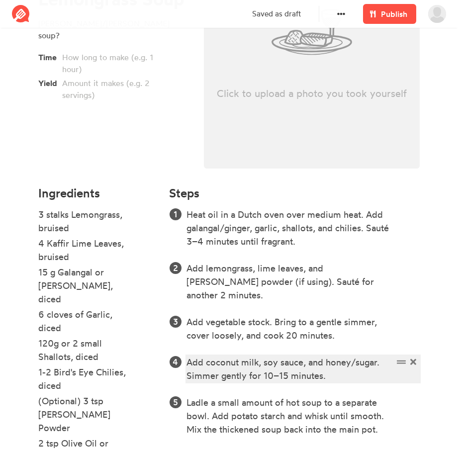
click at [340, 359] on div "Add coconut milk, soy sauce, and honey/sugar. Simmer gently for 10–15 minutes." at bounding box center [289, 368] width 206 height 27
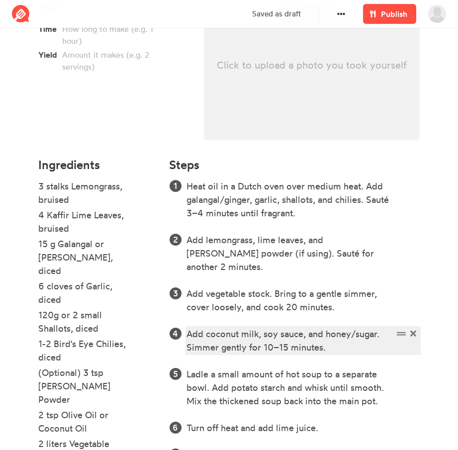
scroll to position [179, 0]
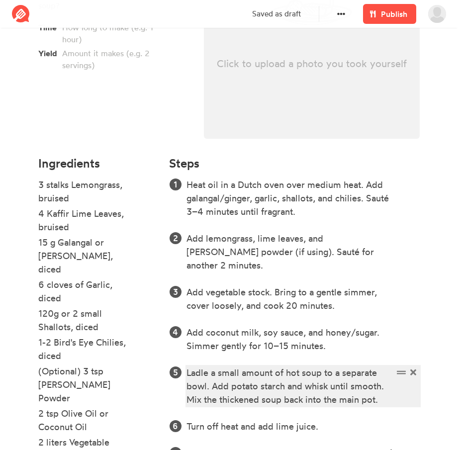
click at [268, 374] on div "Ladle a small amount of hot soup to a separate bowl. Add potato starch and whis…" at bounding box center [289, 386] width 206 height 40
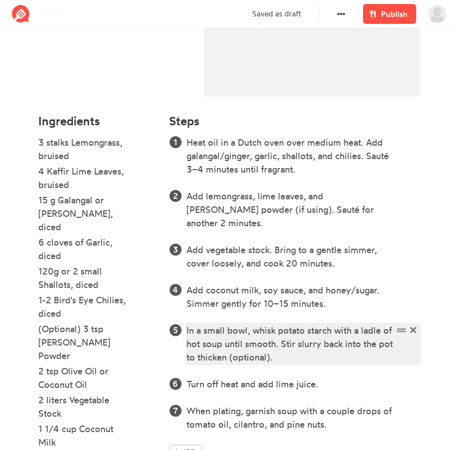
scroll to position [228, 0]
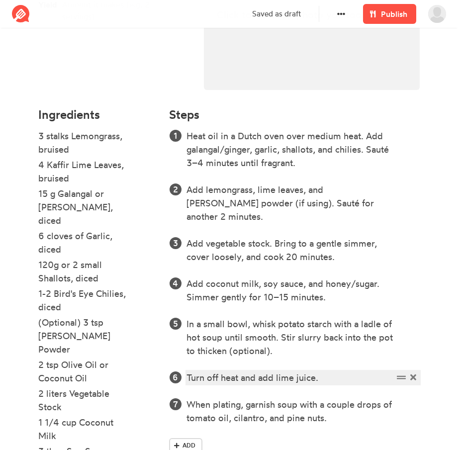
click at [243, 371] on div "Turn off heat and add lime juice." at bounding box center [289, 377] width 206 height 13
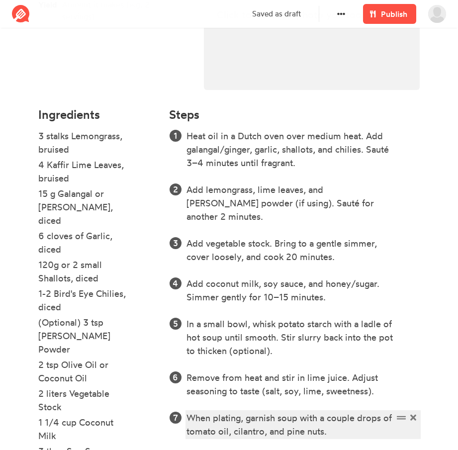
click at [233, 411] on div "When plating, garnish soup with a couple drops of tomato oil, cilantro, and pin…" at bounding box center [289, 424] width 206 height 27
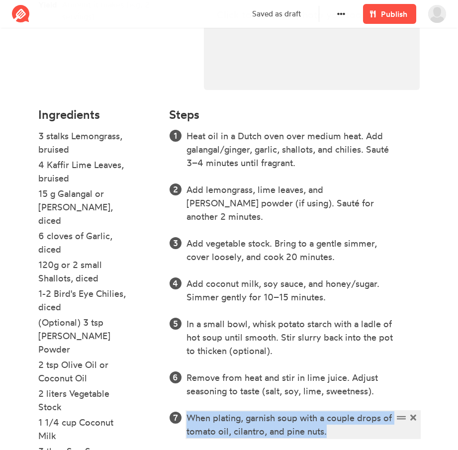
click at [233, 411] on div "When plating, garnish soup with a couple drops of tomato oil, cilantro, and pin…" at bounding box center [289, 424] width 206 height 27
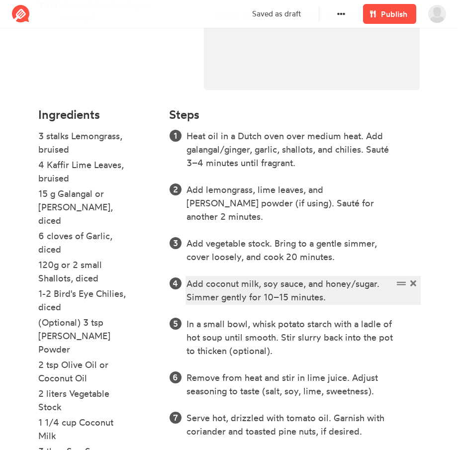
click at [340, 281] on div "Add coconut milk, soy sauce, and honey/sugar. Simmer gently for 10–15 minutes." at bounding box center [289, 290] width 206 height 27
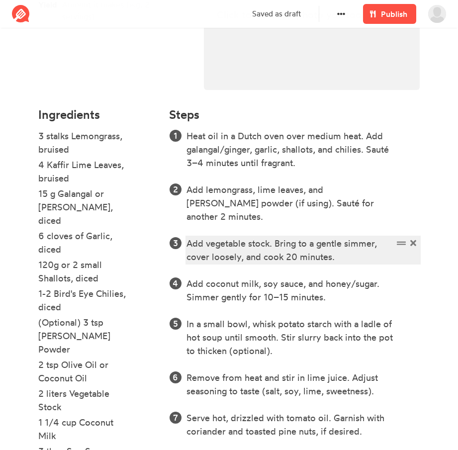
click at [299, 241] on div "Add vegetable stock. Bring to a gentle simmer, cover loosely, and cook 20 minut…" at bounding box center [289, 249] width 206 height 27
click at [227, 244] on div "Add vegetable stock. Bring to a gentle simmer, cover loosely, and cook 20 minut…" at bounding box center [289, 249] width 206 height 27
click at [260, 246] on div "Add vegetable stock. Bring to a gentle simmer, cover, and cook 20 minutes." at bounding box center [289, 249] width 206 height 27
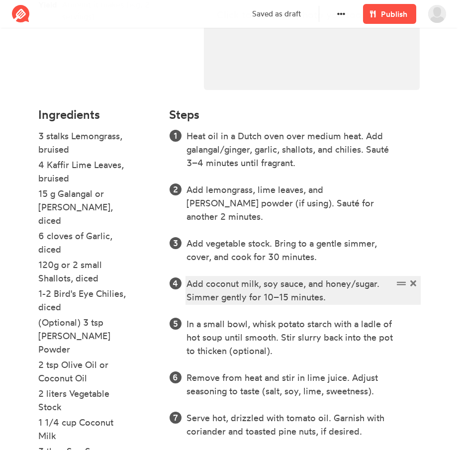
click at [323, 287] on div "Add coconut milk, soy sauce, and honey/sugar. Simmer gently for 10–15 minutes." at bounding box center [289, 290] width 206 height 27
click at [363, 287] on div "Add coconut milk, soy sauce, and honey/sugar. Simmer gently for 10–15 minutes." at bounding box center [289, 290] width 206 height 27
click at [280, 288] on div "Add coconut milk, soy sauce, and honey/sugar. Simmer gently for 10–15 minutes." at bounding box center [289, 290] width 206 height 27
click at [344, 286] on div "Add coconut milk, soy sauce, and honey/sugar. Simmer gently for 10–15 minutes." at bounding box center [289, 290] width 206 height 27
click at [374, 285] on div "Add coconut milk, soy sauce, and honey/sugar. Simmer gently for 10–15 minutes." at bounding box center [289, 290] width 206 height 27
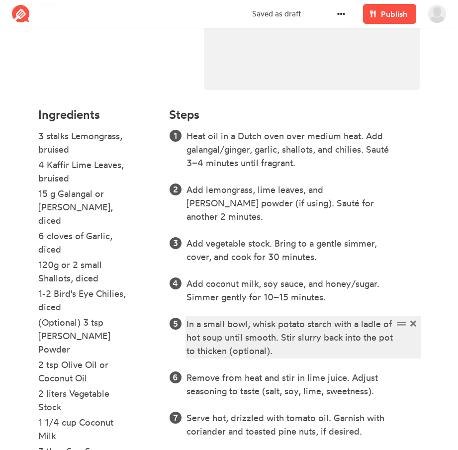
click at [306, 338] on div "In a small bowl, whisk potato starch with a ladle of hot soup until smooth. Sti…" at bounding box center [289, 337] width 206 height 40
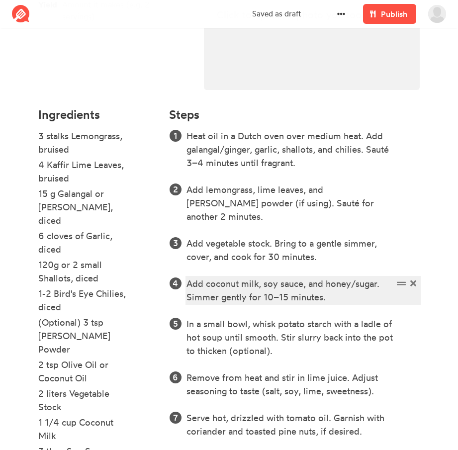
click at [347, 284] on div "Add coconut milk, soy sauce, and honey/sugar. Simmer gently for 10–15 minutes." at bounding box center [289, 290] width 206 height 27
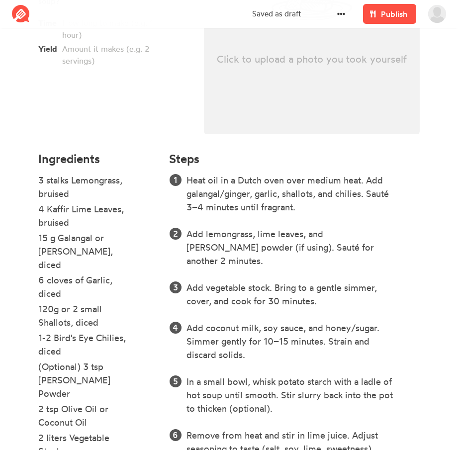
scroll to position [0, 0]
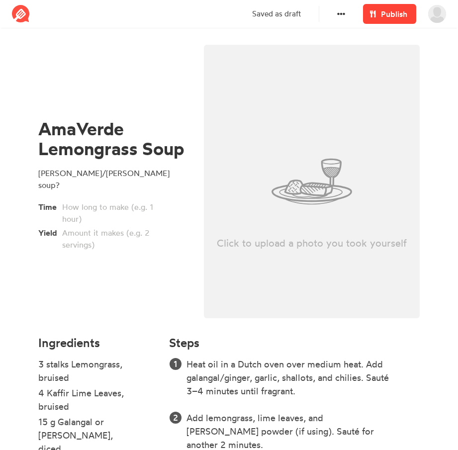
click at [390, 9] on span "Publish" at bounding box center [394, 14] width 26 height 12
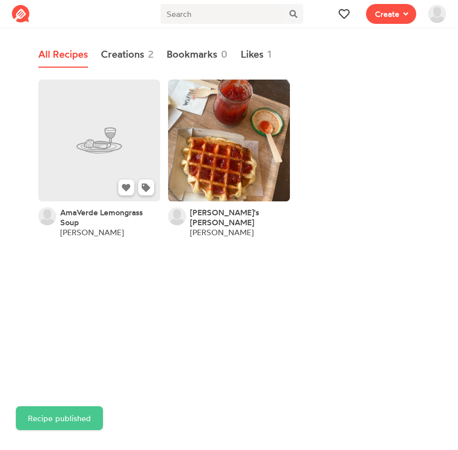
click at [99, 164] on link at bounding box center [99, 140] width 122 height 122
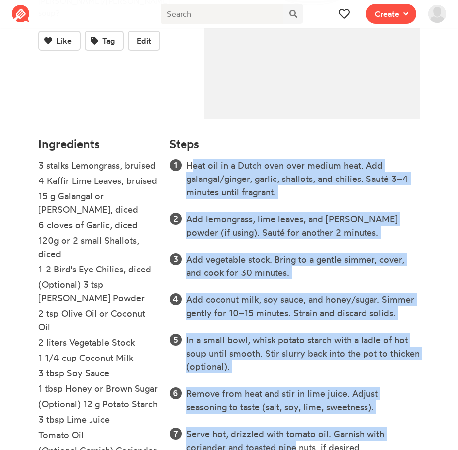
scroll to position [284, 0]
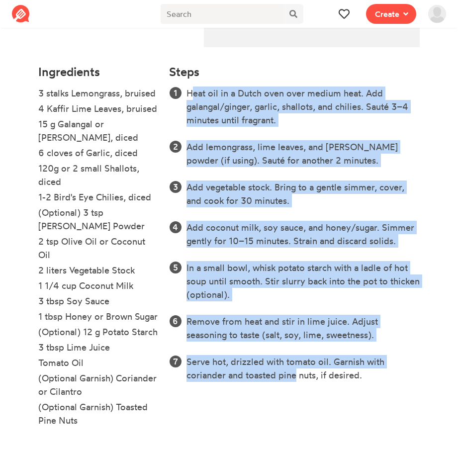
drag, startPoint x: 187, startPoint y: 163, endPoint x: 368, endPoint y: 380, distance: 281.5
click at [368, 380] on div "Steps Heat oil in a Dutch oven over medium heat. Add galangal/ginger, garlic, s…" at bounding box center [294, 250] width 262 height 383
copy ol "Heat oil in a Dutch oven over medium heat. Add galangal/ginger, garlic, shallot…"
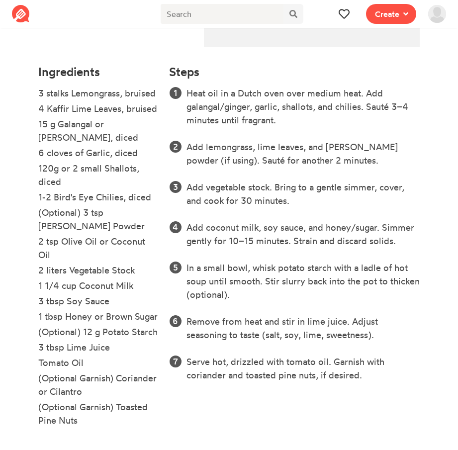
drag, startPoint x: 107, startPoint y: 365, endPoint x: 83, endPoint y: 365, distance: 23.9
click at [83, 365] on li "Tomato Oil" at bounding box center [97, 363] width 119 height 15
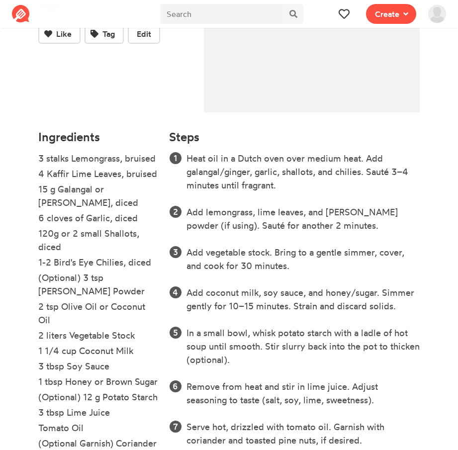
scroll to position [0, 0]
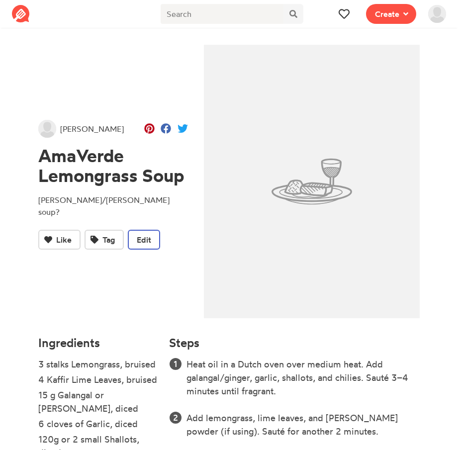
drag, startPoint x: 139, startPoint y: 227, endPoint x: 133, endPoint y: 227, distance: 6.5
click at [140, 234] on span "Edit" at bounding box center [144, 240] width 14 height 12
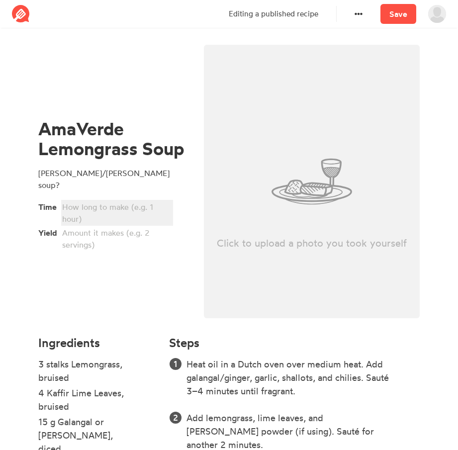
click at [78, 203] on div at bounding box center [115, 213] width 107 height 24
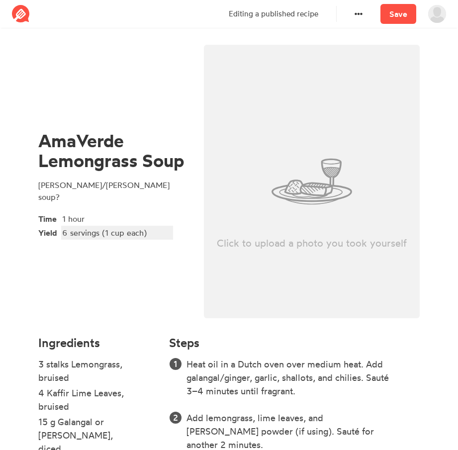
click at [66, 230] on div "6 servings (1 cup each)" at bounding box center [115, 233] width 107 height 12
drag, startPoint x: 65, startPoint y: 228, endPoint x: 188, endPoint y: 234, distance: 123.4
click at [188, 234] on div "AmaVerde Lemongrass Soup [PERSON_NAME]/[PERSON_NAME] soup? Time 1 hour Yield 6 …" at bounding box center [112, 184] width 165 height 291
click at [156, 257] on div "AmaVerde Lemongrass Soup [PERSON_NAME]/[PERSON_NAME] soup? Time 1 hour Yield 9 …" at bounding box center [112, 184] width 165 height 291
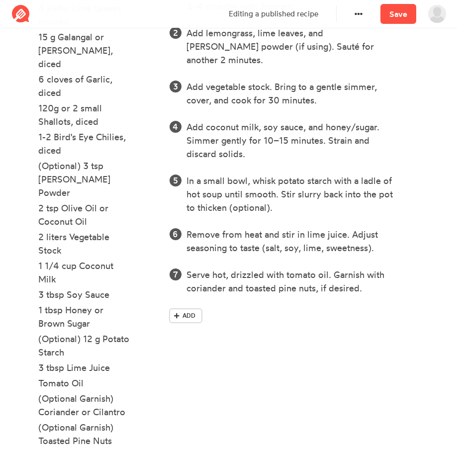
scroll to position [411, 0]
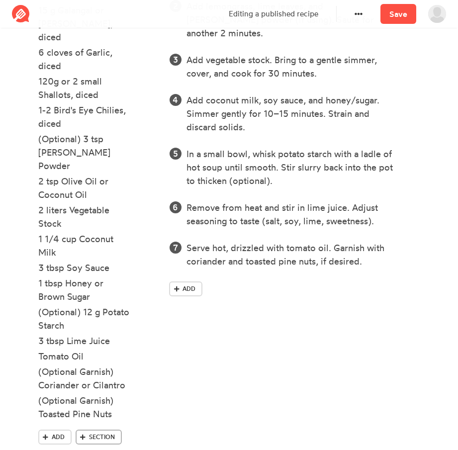
click at [102, 432] on span "Section" at bounding box center [102, 436] width 26 height 9
click at [82, 427] on div at bounding box center [84, 433] width 92 height 13
click at [66, 349] on div "Tomato Oil" at bounding box center [84, 355] width 92 height 13
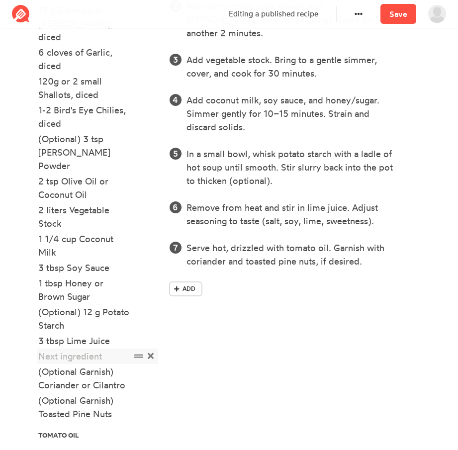
click at [152, 351] on icon at bounding box center [151, 355] width 6 height 9
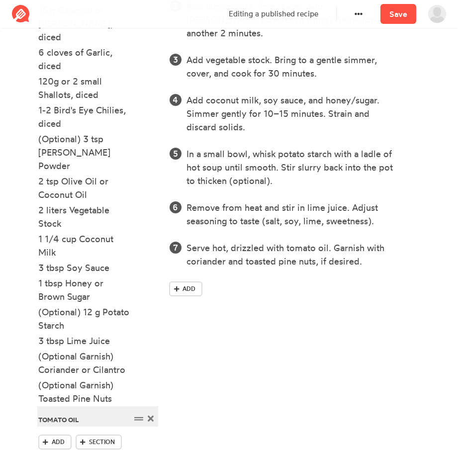
click at [78, 412] on div "Tomato Oil" at bounding box center [84, 418] width 92 height 13
click at [52, 437] on span "Add" at bounding box center [58, 441] width 13 height 9
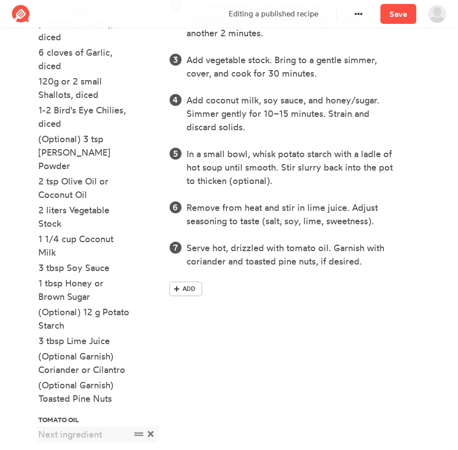
click at [69, 427] on div at bounding box center [84, 433] width 92 height 13
click at [71, 427] on div at bounding box center [84, 433] width 92 height 13
click at [71, 427] on div "2 tbsp olive oil" at bounding box center [84, 433] width 92 height 13
click at [122, 443] on div "1 tbsp Tomato Paste" at bounding box center [84, 449] width 92 height 13
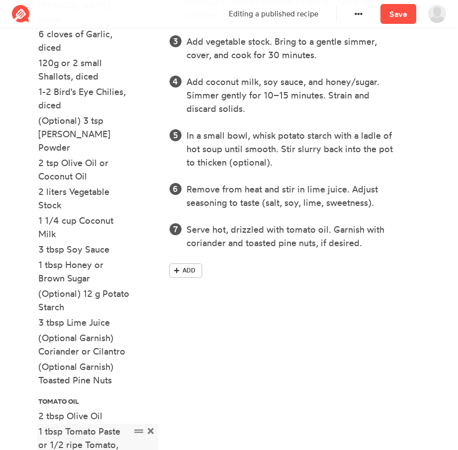
scroll to position [503, 0]
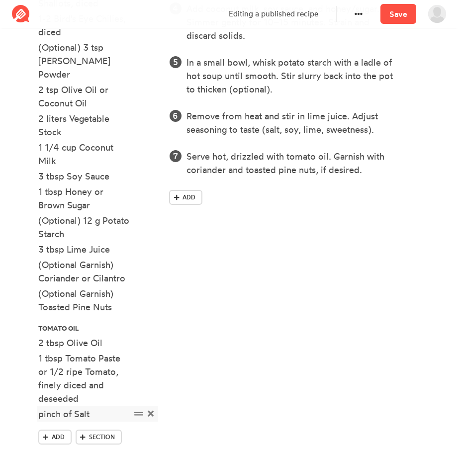
click at [44, 407] on div "pinch of Salt" at bounding box center [84, 413] width 92 height 13
click at [242, 376] on div "Steps Heat oil in a Dutch oven over medium heat. Add galangal/ginger, garlic, s…" at bounding box center [294, 147] width 262 height 641
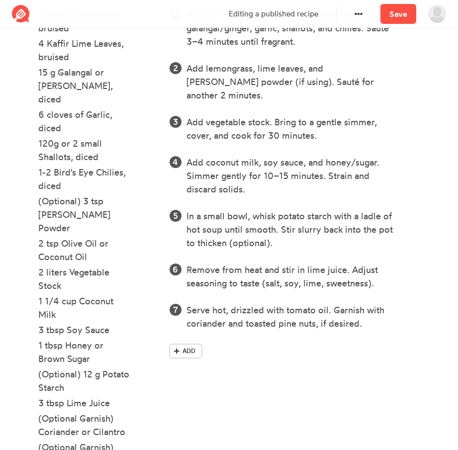
scroll to position [350, 0]
click at [185, 343] on link "Add" at bounding box center [185, 350] width 33 height 15
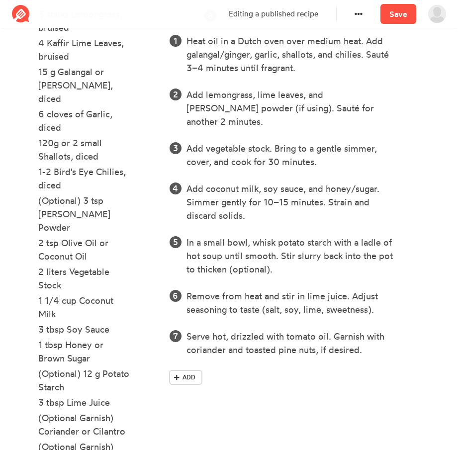
drag, startPoint x: 397, startPoint y: 335, endPoint x: 432, endPoint y: 13, distance: 323.8
click at [432, 13] on div "Delete Save [PERSON_NAME] View Profile Drafts Creations Likes Following Invite …" at bounding box center [229, 139] width 458 height 979
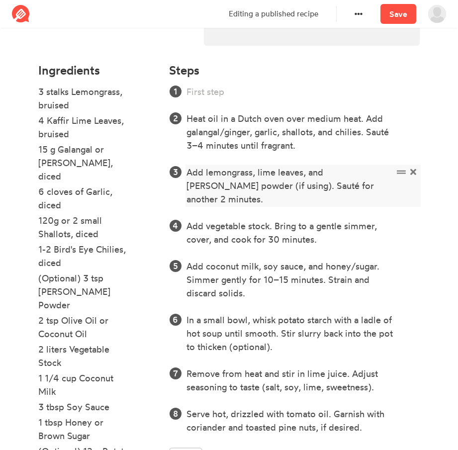
scroll to position [272, 0]
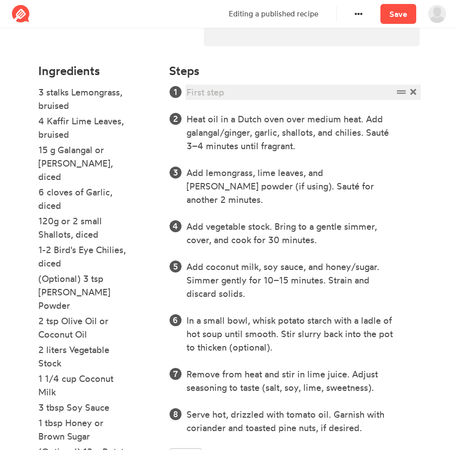
click at [269, 97] on div at bounding box center [289, 91] width 206 height 13
click at [211, 93] on div at bounding box center [289, 91] width 206 height 13
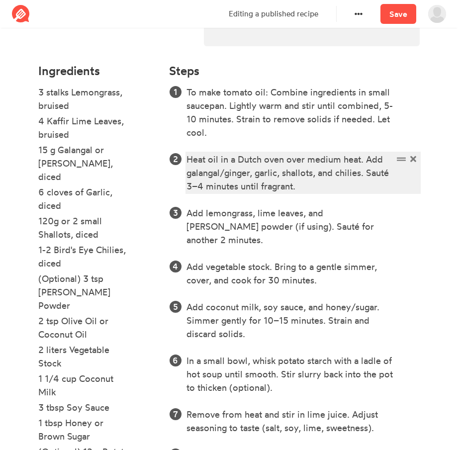
click at [254, 154] on div "Heat oil in a Dutch oven over medium heat. Add galangal/ginger, garlic, shallot…" at bounding box center [289, 173] width 206 height 40
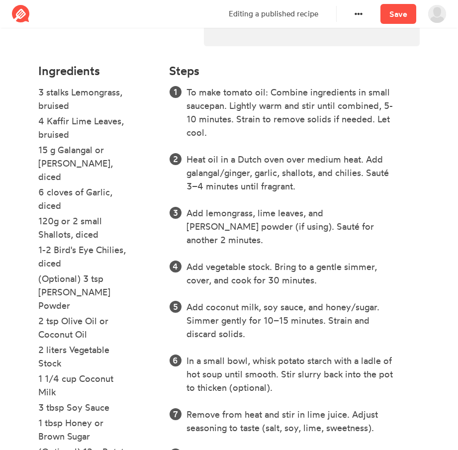
click at [186, 93] on li "To make tomato oil: Combine ingredients in small saucepan. Lightly warm and sti…" at bounding box center [302, 112] width 233 height 54
click at [169, 107] on ol "To make tomato oil: Combine ingredients in small saucepan. Lightly warm and sti…" at bounding box center [294, 279] width 250 height 389
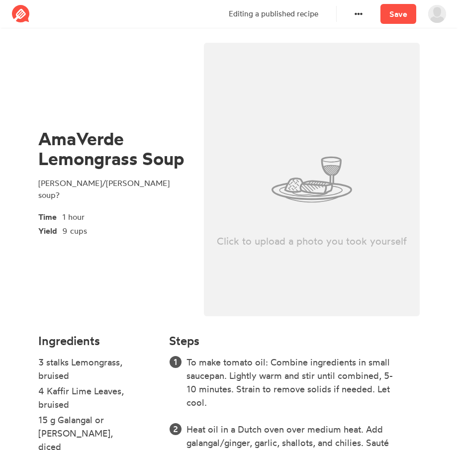
scroll to position [0, 0]
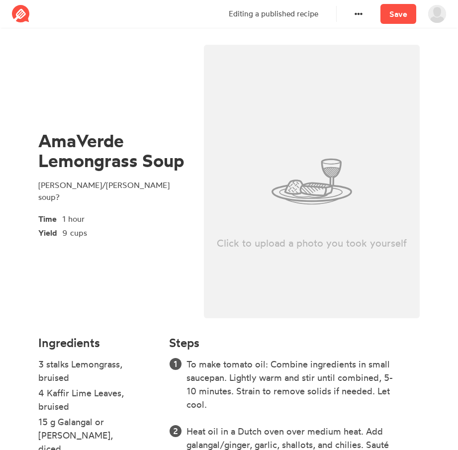
click at [313, 103] on div "Click to upload a photo you took yourself" at bounding box center [312, 181] width 216 height 273
click at [301, 207] on div "Click to upload a photo you took yourself" at bounding box center [312, 181] width 216 height 273
type input "C:\fakepath\6d811057-0130-4ffb-870c-32af3ef89676 (1).jpg"
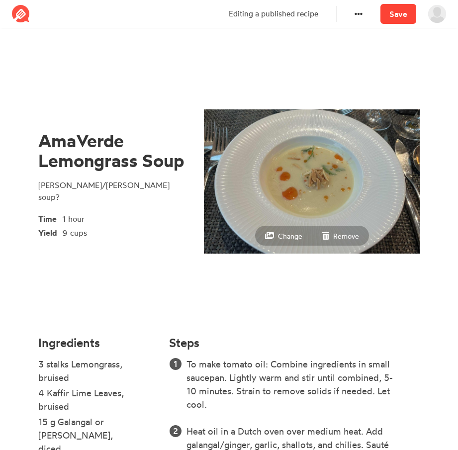
click at [406, 17] on link "Save" at bounding box center [398, 14] width 36 height 20
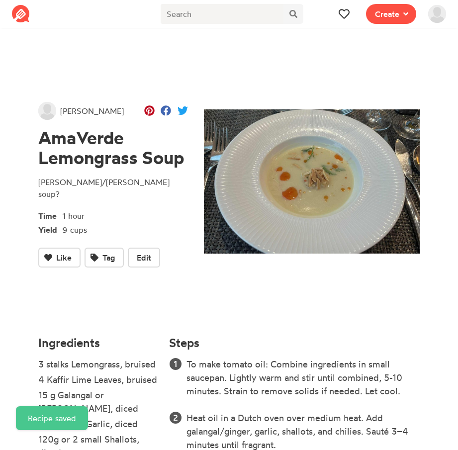
click at [446, 12] on span at bounding box center [437, 14] width 30 height 28
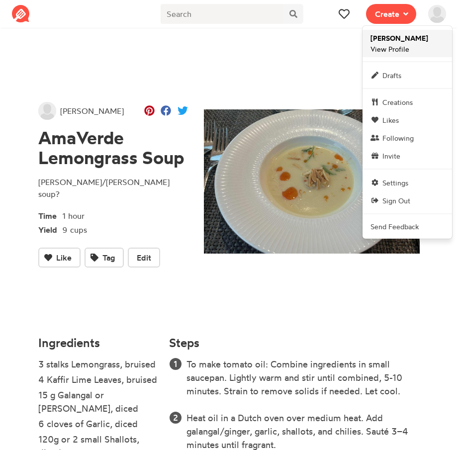
click at [410, 43] on span "kevinhefner View Profile" at bounding box center [399, 43] width 58 height 21
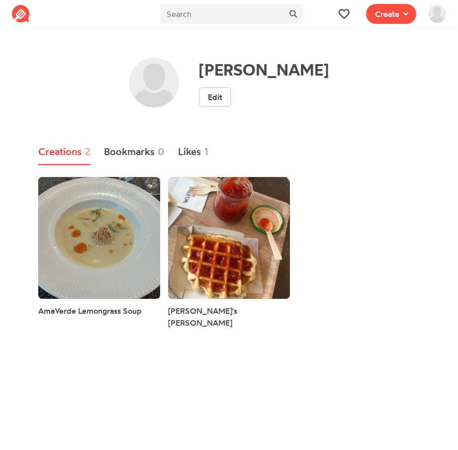
click at [155, 350] on html "Recipe Write a recipe from scratch Bookmark Save an online recipe [PERSON_NAME]…" at bounding box center [229, 175] width 458 height 350
drag, startPoint x: 377, startPoint y: 116, endPoint x: 385, endPoint y: 58, distance: 58.7
click at [379, 117] on div "[PERSON_NAME] Edit" at bounding box center [229, 91] width 382 height 66
click at [379, 12] on span "Create" at bounding box center [387, 14] width 24 height 12
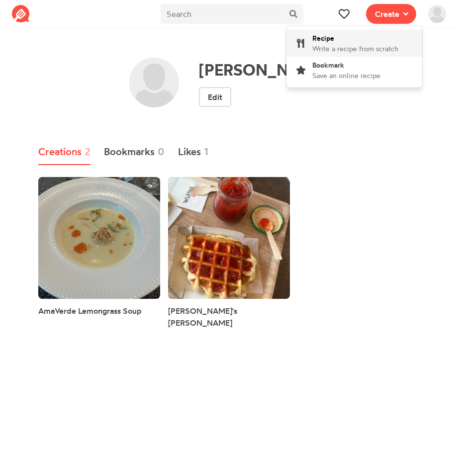
click at [346, 39] on div "Recipe Write a recipe from scratch" at bounding box center [355, 43] width 86 height 21
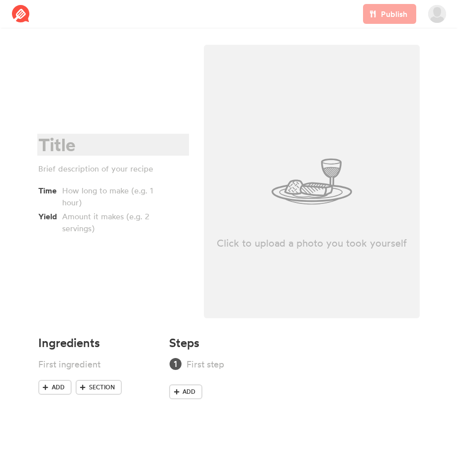
click at [74, 142] on div at bounding box center [111, 145] width 147 height 20
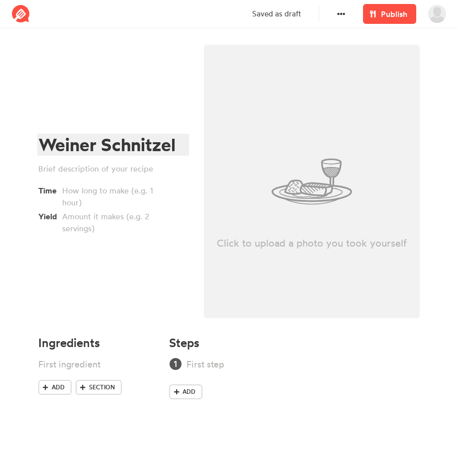
click at [74, 142] on div "Weiner Schnitzel" at bounding box center [111, 145] width 147 height 20
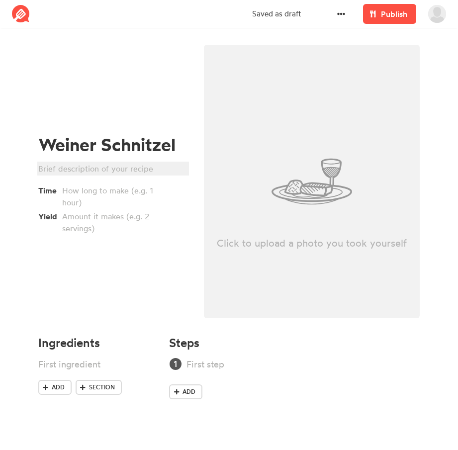
click at [103, 174] on div at bounding box center [111, 168] width 147 height 12
click at [103, 168] on div "Schnitzel mit Schweinefleiss)" at bounding box center [111, 168] width 147 height 12
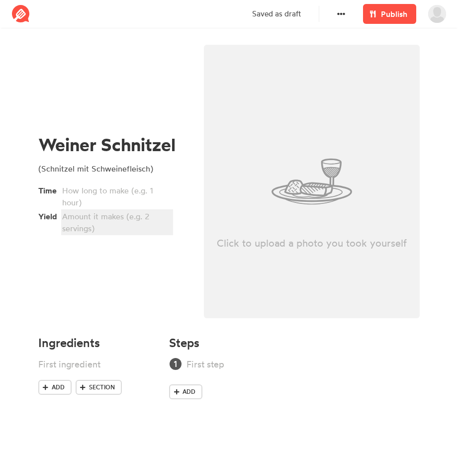
click at [82, 227] on div at bounding box center [115, 222] width 107 height 24
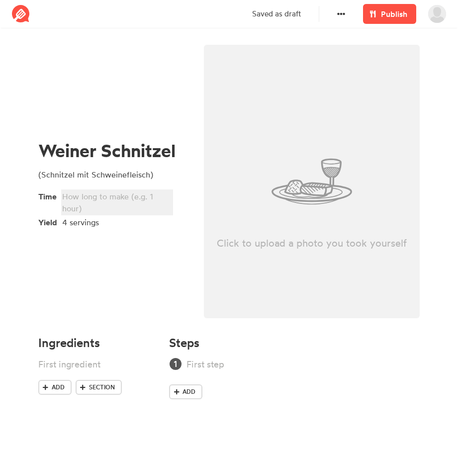
click at [75, 203] on div at bounding box center [115, 202] width 107 height 24
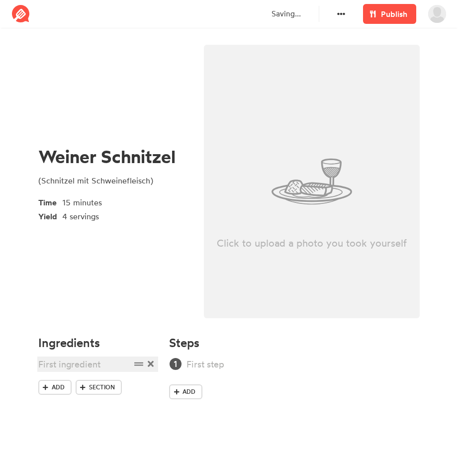
click at [78, 362] on div at bounding box center [84, 363] width 92 height 13
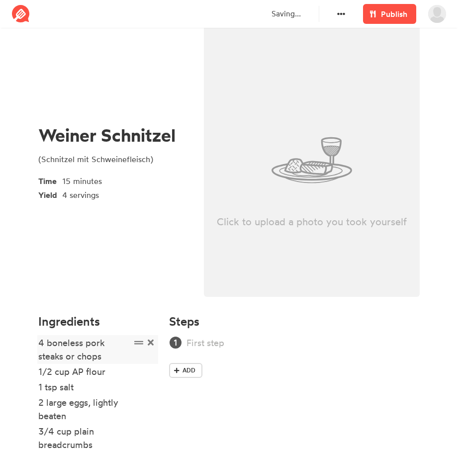
scroll to position [94, 0]
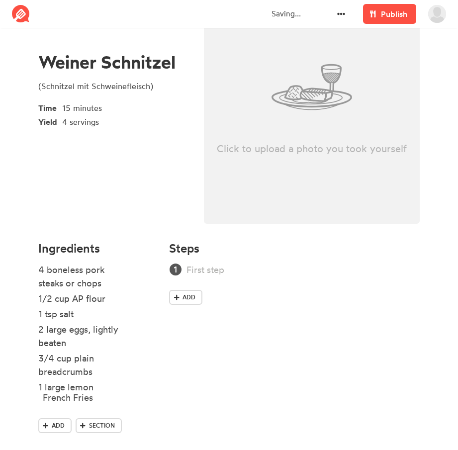
drag, startPoint x: 133, startPoint y: 388, endPoint x: 138, endPoint y: 400, distance: 12.9
click at [138, 400] on ul "4 boneless pork steaks or chops 1/2 cup AP flour 1 tsp salt 2 large eggs, light…" at bounding box center [97, 340] width 119 height 155
click at [103, 404] on div "French Fries" at bounding box center [84, 401] width 92 height 13
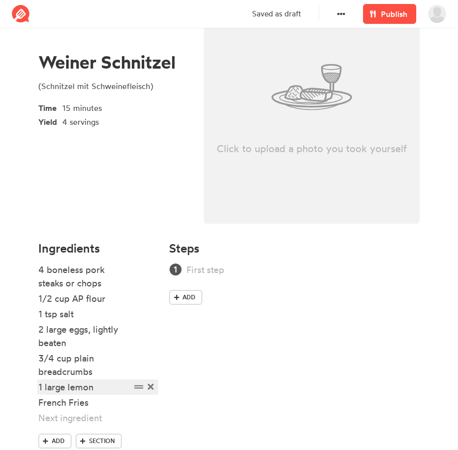
click at [93, 390] on div "1 large lemon" at bounding box center [84, 386] width 92 height 13
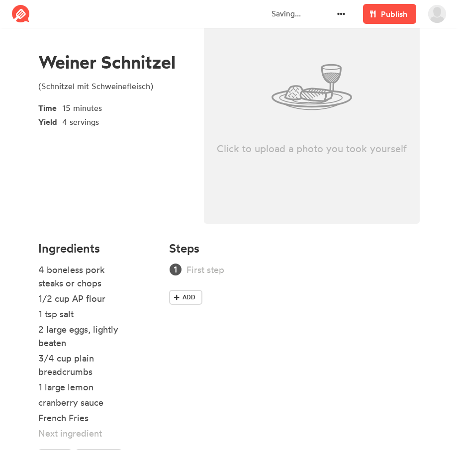
click at [37, 405] on div "Ingredients 4 boneless pork steaks or chops 1/2 cup AP flour 1 tsp salt 2 large…" at bounding box center [97, 361] width 131 height 252
click at [43, 405] on div "cranberry sauce" at bounding box center [84, 401] width 92 height 13
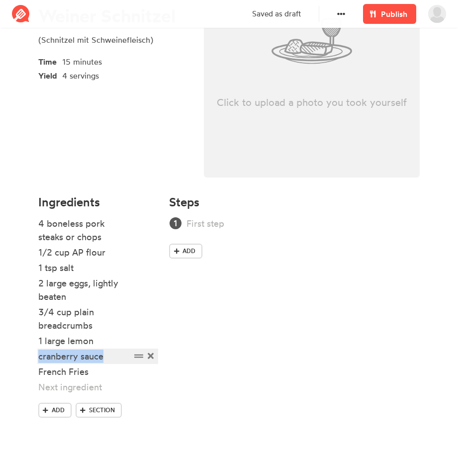
drag, startPoint x: 107, startPoint y: 358, endPoint x: 37, endPoint y: 350, distance: 71.0
click at [37, 350] on div "Ingredients 4 boneless pork steaks or chops 1/2 cup AP flour 1 tsp salt 2 large…" at bounding box center [97, 315] width 131 height 252
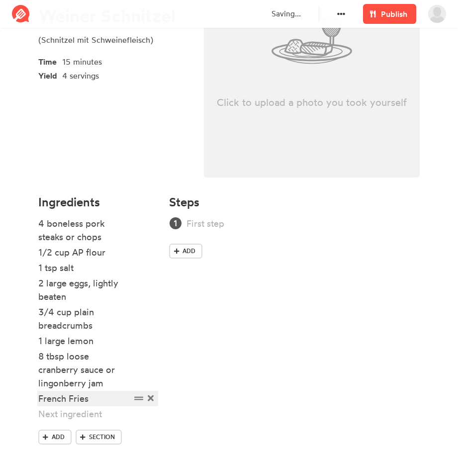
click at [113, 395] on div "French Fries" at bounding box center [84, 397] width 92 height 13
click at [85, 398] on div "4 servings french fries" at bounding box center [84, 397] width 92 height 13
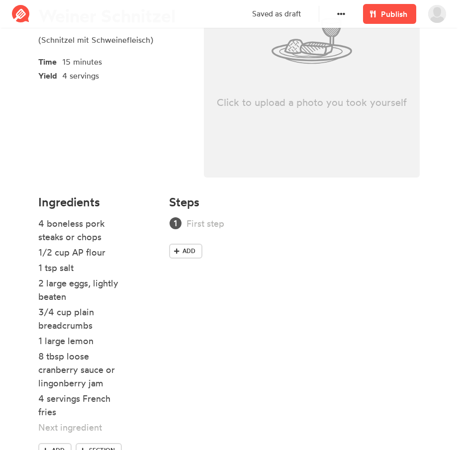
click at [238, 423] on div "Steps Add" at bounding box center [294, 335] width 262 height 293
click at [151, 430] on icon at bounding box center [151, 426] width 6 height 9
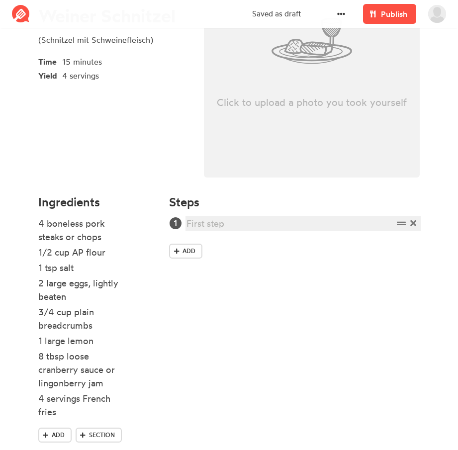
click at [218, 219] on div at bounding box center [289, 223] width 206 height 13
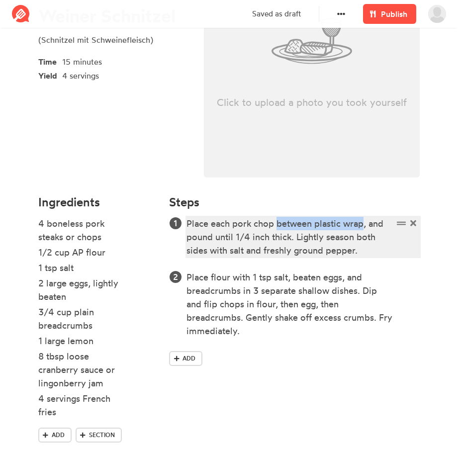
drag, startPoint x: 277, startPoint y: 226, endPoint x: 362, endPoint y: 228, distance: 85.5
click at [362, 228] on div "Place each pork chop between plastic wrap, and pound until 1/4 inch thick. Ligh…" at bounding box center [289, 237] width 206 height 40
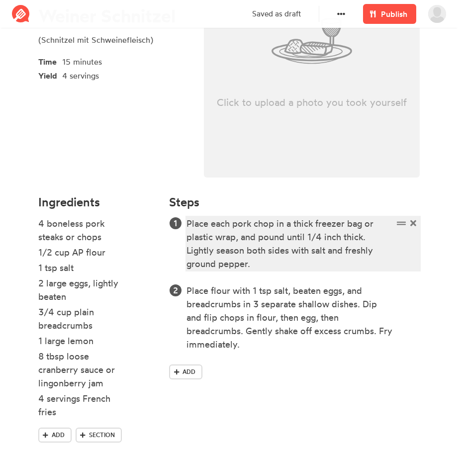
click at [300, 267] on div "Place each pork chop in a thick freezer bag or plastic wrap, and pound until 1/…" at bounding box center [289, 244] width 206 height 54
click at [296, 270] on div "Place each pork chop in a thick freezer bag or plastic wrap, and pound until 1/…" at bounding box center [289, 244] width 206 height 54
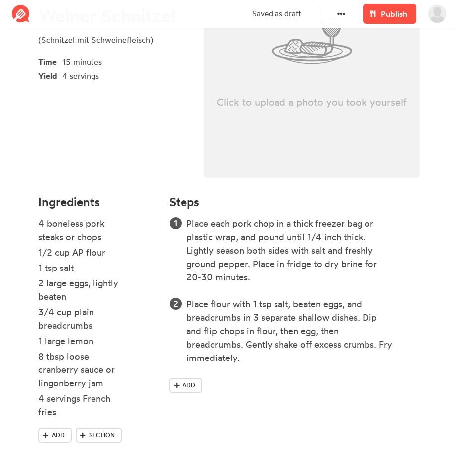
click at [297, 369] on div "Place each pork chop in a thick freezer bag or plastic wrap, and pound until 1/…" at bounding box center [294, 307] width 250 height 180
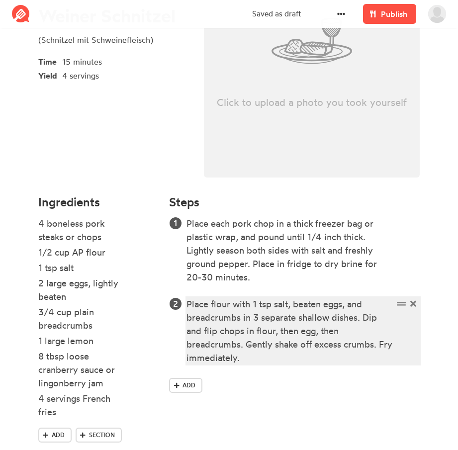
click at [274, 363] on div "Place flour with 1 tsp salt, beaten eggs, and breadcrumbs in 3 separate shallow…" at bounding box center [289, 330] width 206 height 67
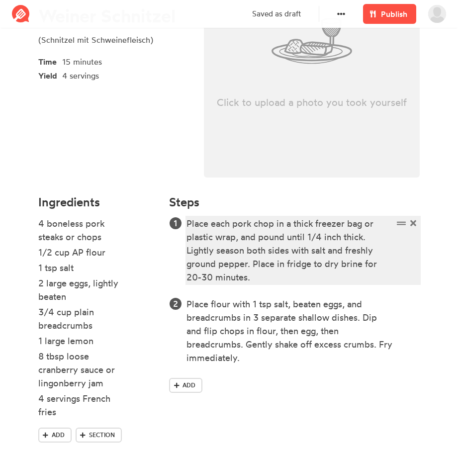
click at [187, 224] on div "Place each pork chop in a thick freezer bag or plastic wrap, and pound until 1/…" at bounding box center [289, 250] width 206 height 67
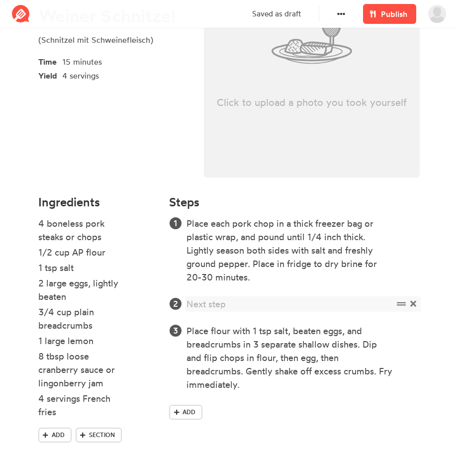
click at [412, 298] on span at bounding box center [412, 303] width 10 height 13
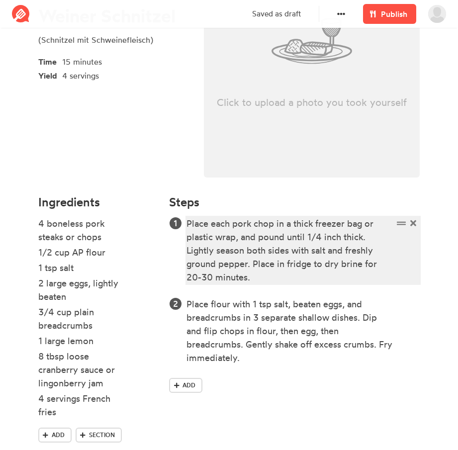
click at [187, 224] on div "Place each pork chop in a thick freezer bag or plastic wrap, and pound until 1/…" at bounding box center [289, 250] width 206 height 67
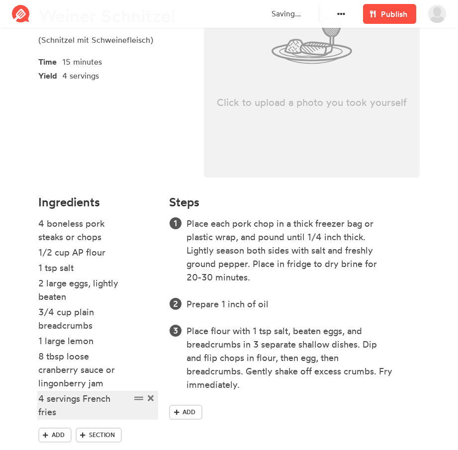
click at [75, 416] on div "4 servings French fries" at bounding box center [84, 404] width 92 height 27
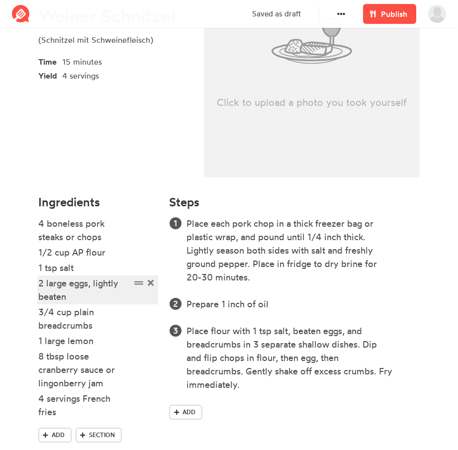
click at [94, 301] on div "2 large eggs, lightly beaten" at bounding box center [84, 289] width 92 height 27
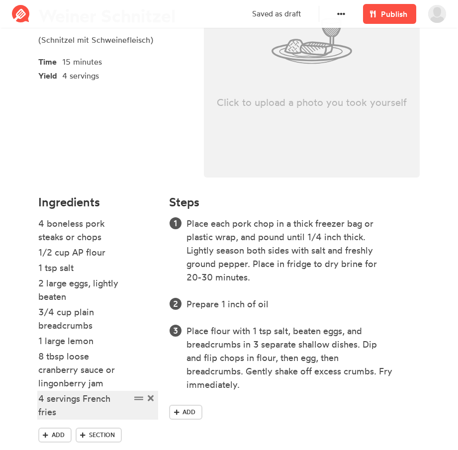
click at [79, 412] on div "4 servings French fries" at bounding box center [84, 404] width 92 height 27
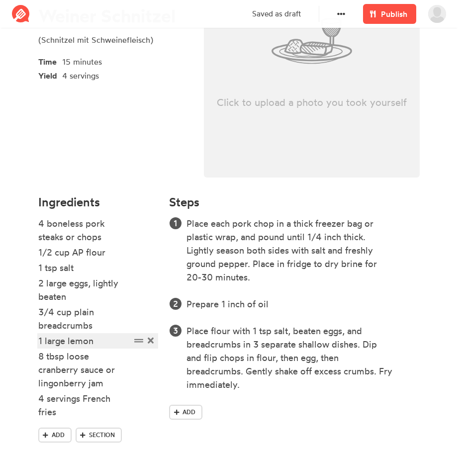
click at [101, 341] on div "1 large lemon" at bounding box center [84, 340] width 92 height 13
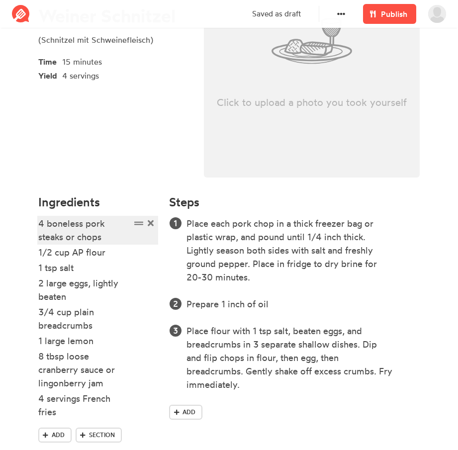
click at [116, 240] on div "4 boneless pork steaks or chops" at bounding box center [84, 230] width 92 height 27
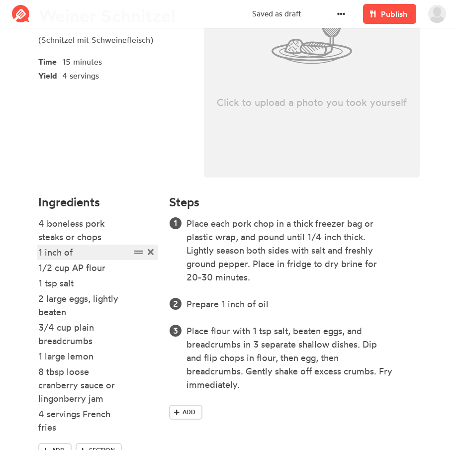
click at [95, 246] on div "1 inch of" at bounding box center [84, 251] width 92 height 13
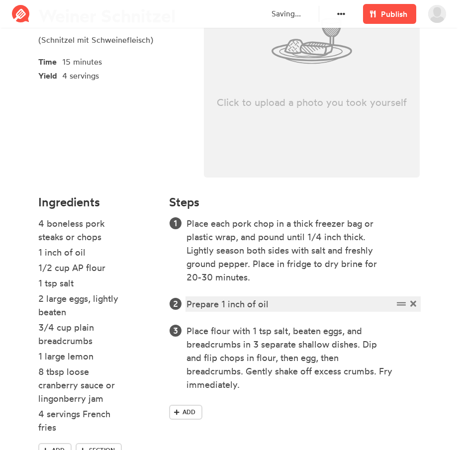
click at [281, 304] on div "Prepare 1 inch of oil" at bounding box center [289, 303] width 206 height 13
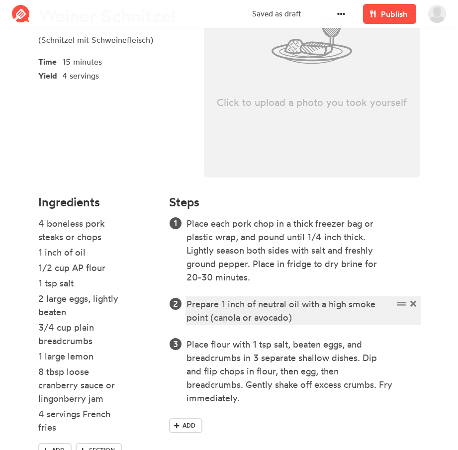
click at [307, 320] on div "Prepare 1 inch of neutral oil with a high smoke point (canola or avocado)" at bounding box center [289, 310] width 206 height 27
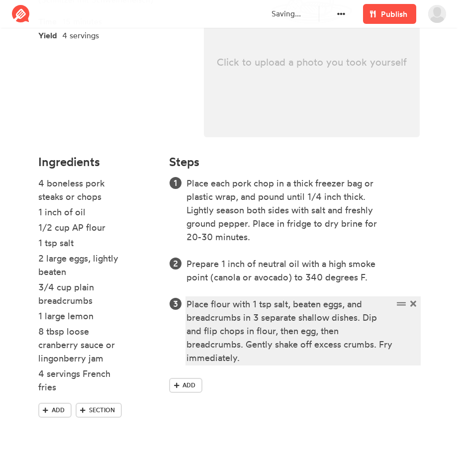
click at [312, 353] on div "Place flour with 1 tsp salt, beaten eggs, and breadcrumbs in 3 separate shallow…" at bounding box center [289, 330] width 206 height 67
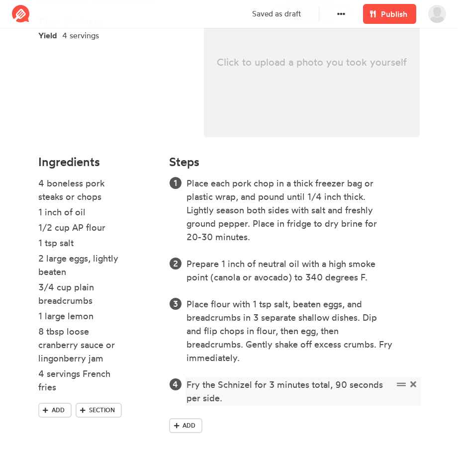
click at [234, 383] on div "Fry the Schnizel for 3 minutes total, 90 seconds per side." at bounding box center [289, 391] width 206 height 27
drag, startPoint x: 246, startPoint y: 389, endPoint x: 227, endPoint y: 395, distance: 20.4
click at [227, 395] on div "Fry the Schnizel for 3 minutes total, 90 seconds per side." at bounding box center [289, 391] width 206 height 27
click at [240, 385] on div "Fry the Schnizel for 3 minutes total, 90 seconds per side." at bounding box center [289, 391] width 206 height 27
click at [265, 391] on div "Fry the Schnitzel for 3 minutes total, 90 seconds per side." at bounding box center [289, 391] width 206 height 27
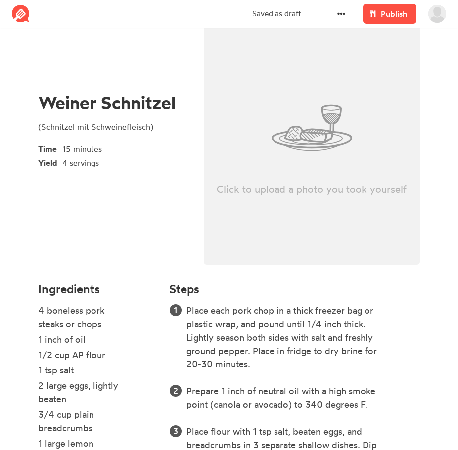
scroll to position [53, 0]
click at [295, 10] on p "Saved as draft" at bounding box center [276, 13] width 49 height 11
click at [325, 102] on div "Click to upload a photo you took yourself" at bounding box center [312, 128] width 216 height 273
type input "C:\fakepath\1c95b09c-6639-4564-aba9-ab53aa54716f.jpg"
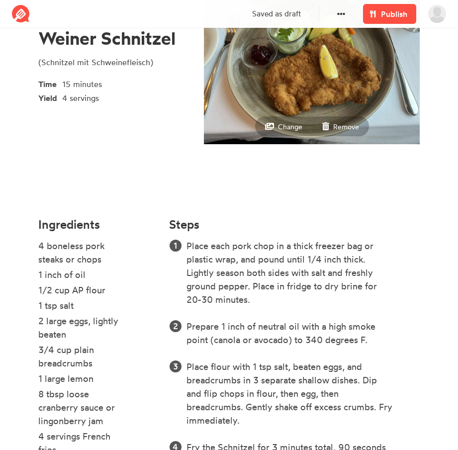
scroll to position [0, 0]
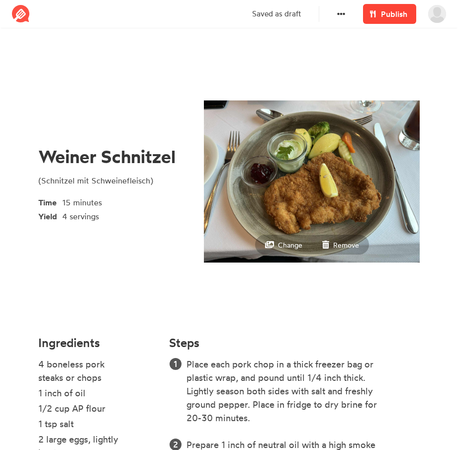
click at [377, 15] on span at bounding box center [373, 14] width 12 height 12
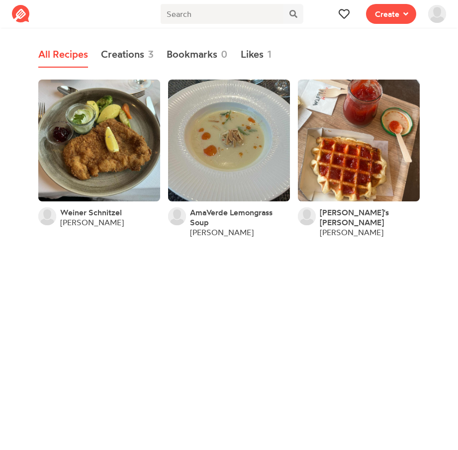
click at [265, 255] on html "Recipe Write a recipe from scratch Bookmark Save an online recipe kevinhefner V…" at bounding box center [229, 127] width 458 height 255
